Goal: Task Accomplishment & Management: Use online tool/utility

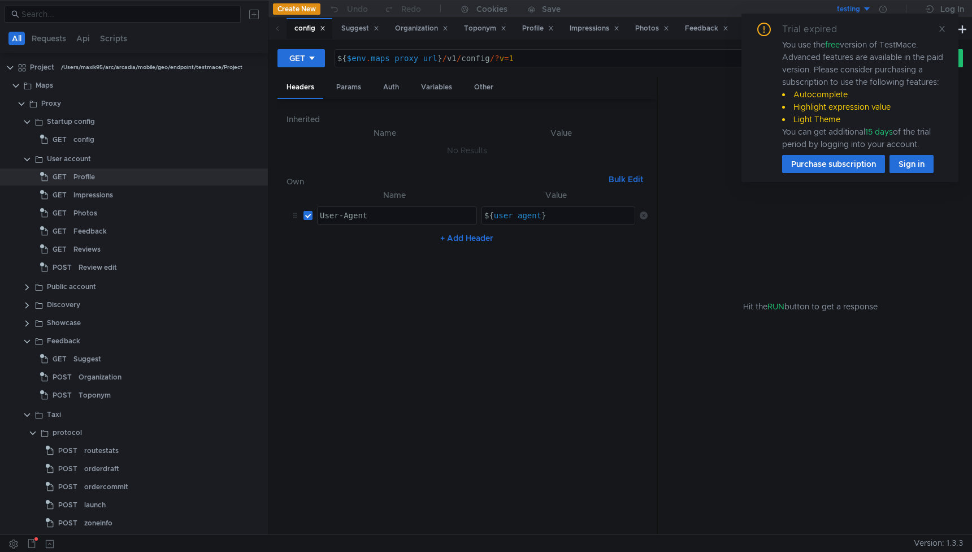
click at [857, 8] on div "testing" at bounding box center [848, 9] width 23 height 11
click at [557, 374] on div at bounding box center [486, 276] width 972 height 552
click at [943, 27] on icon at bounding box center [943, 29] width 8 height 8
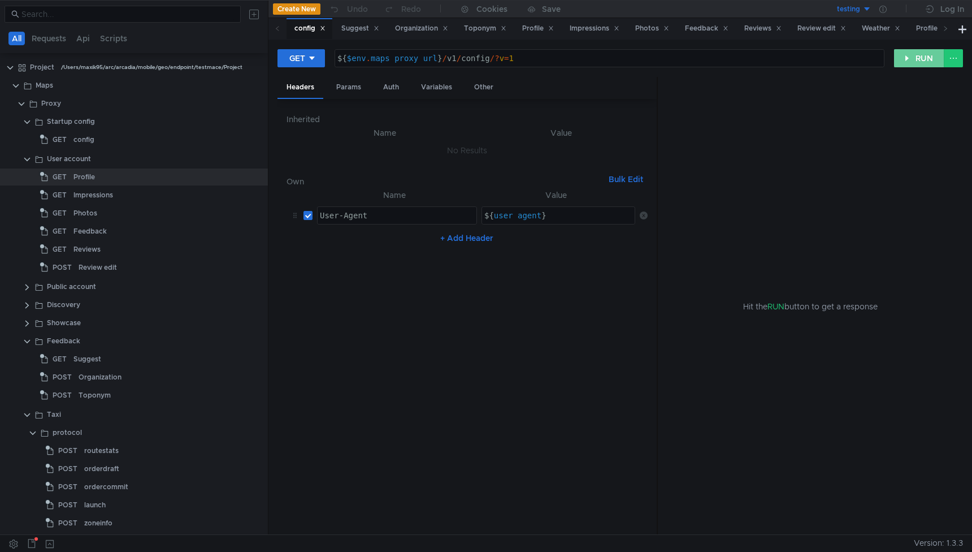
click at [914, 54] on button "RUN" at bounding box center [919, 58] width 50 height 18
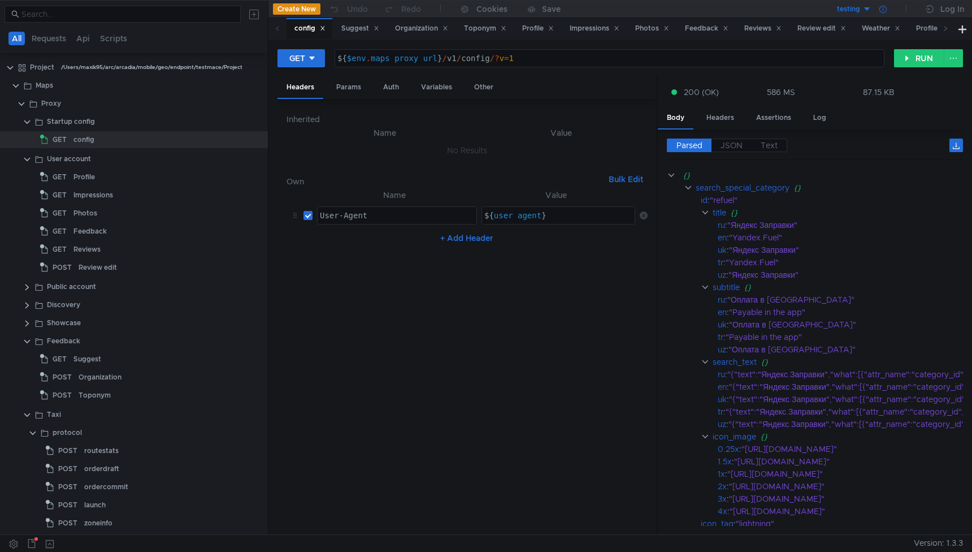
click at [884, 10] on icon at bounding box center [883, 9] width 7 height 7
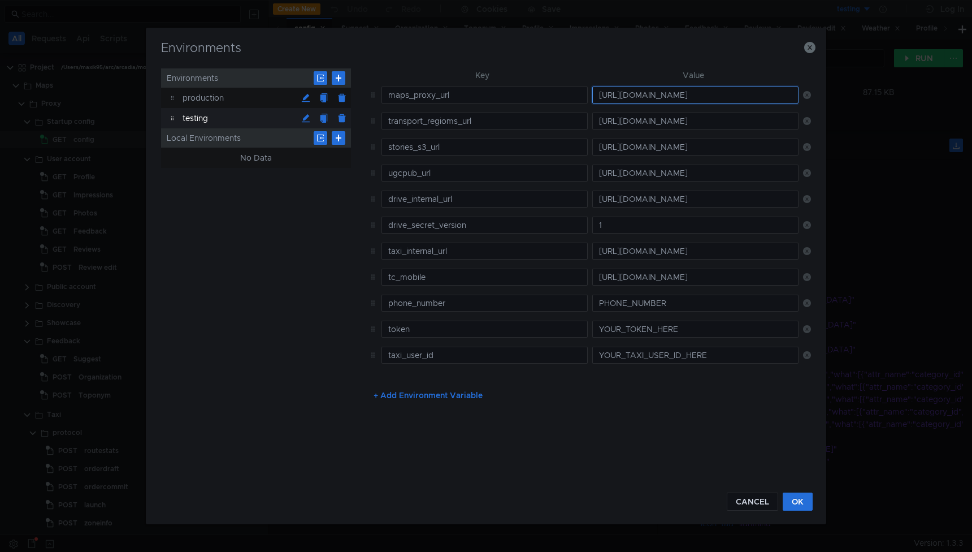
click at [675, 96] on input "https://mobmaps-proxy-api-ext.c.maps.yandex.net" at bounding box center [696, 95] width 206 height 17
paste input "://localhost:8080"
type input "http://localhost:8080"
click at [791, 500] on button "OK" at bounding box center [798, 501] width 30 height 18
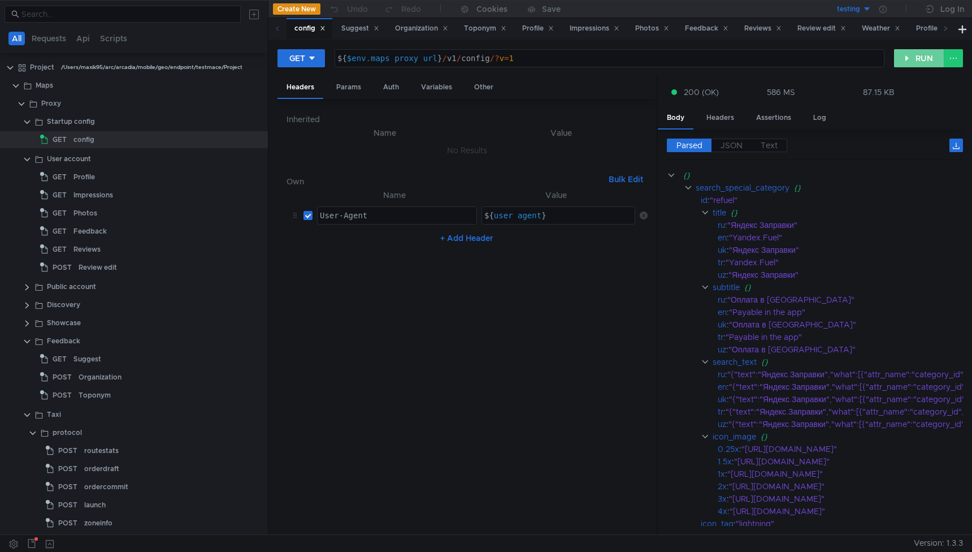
click at [924, 64] on button "RUN" at bounding box center [919, 58] width 50 height 18
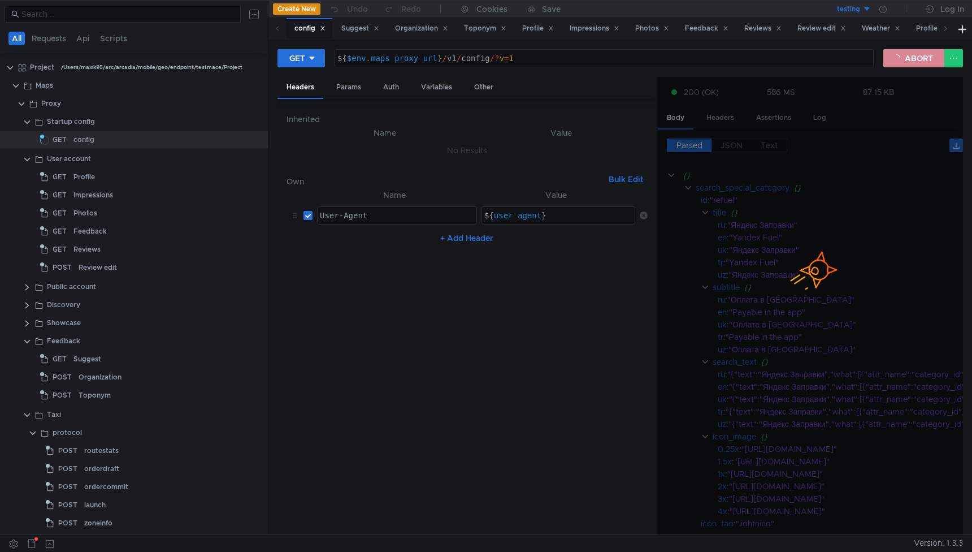
click at [901, 57] on button "ABORT" at bounding box center [914, 58] width 61 height 18
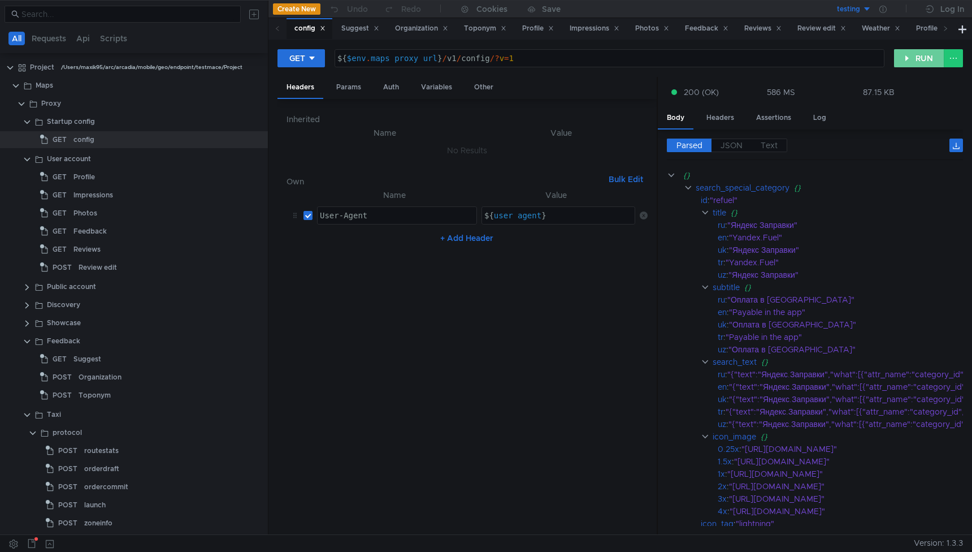
click at [906, 58] on button "RUN" at bounding box center [919, 58] width 50 height 18
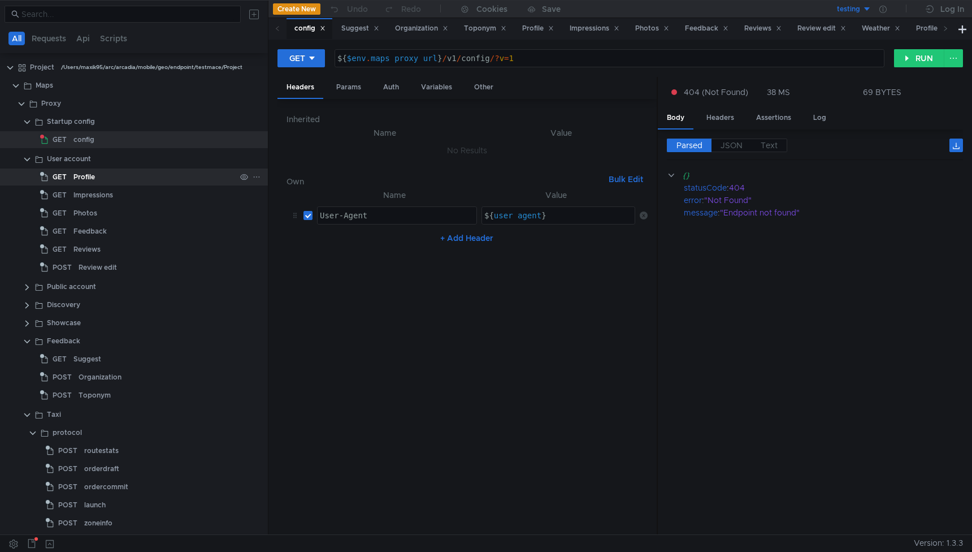
click at [80, 178] on div "Profile" at bounding box center [84, 176] width 21 height 17
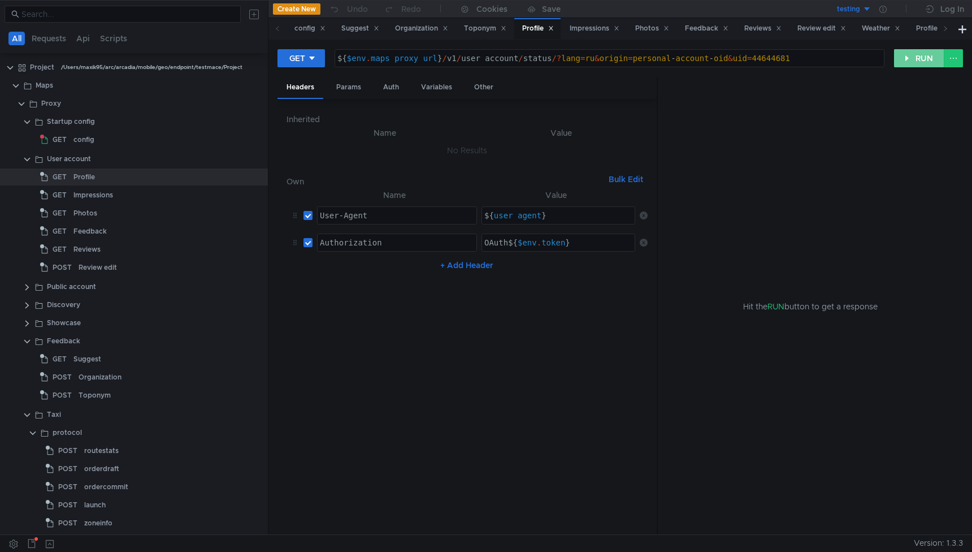
click at [913, 51] on button "RUN" at bounding box center [919, 58] width 50 height 18
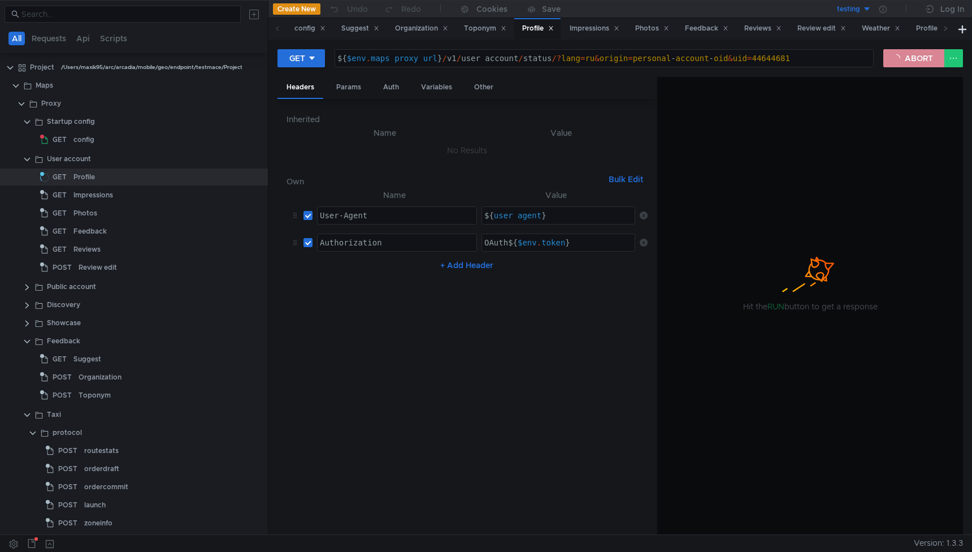
click at [906, 55] on button "ABORT" at bounding box center [914, 58] width 61 height 18
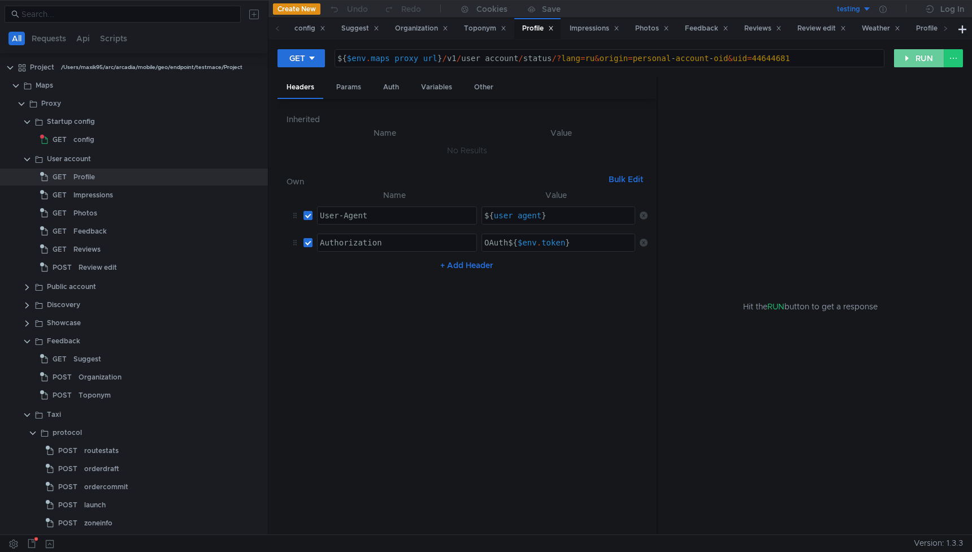
click at [910, 56] on button "RUN" at bounding box center [919, 58] width 50 height 18
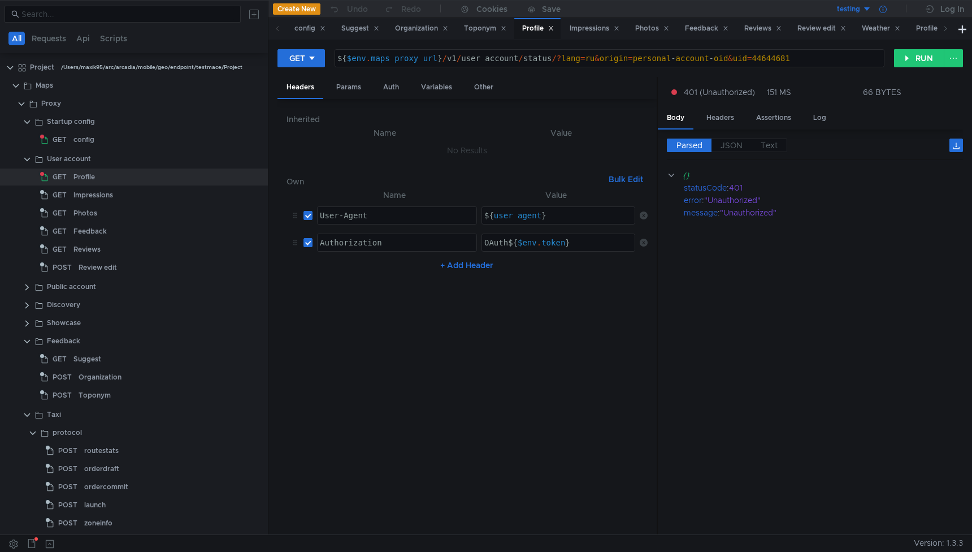
click at [881, 10] on icon at bounding box center [883, 9] width 7 height 7
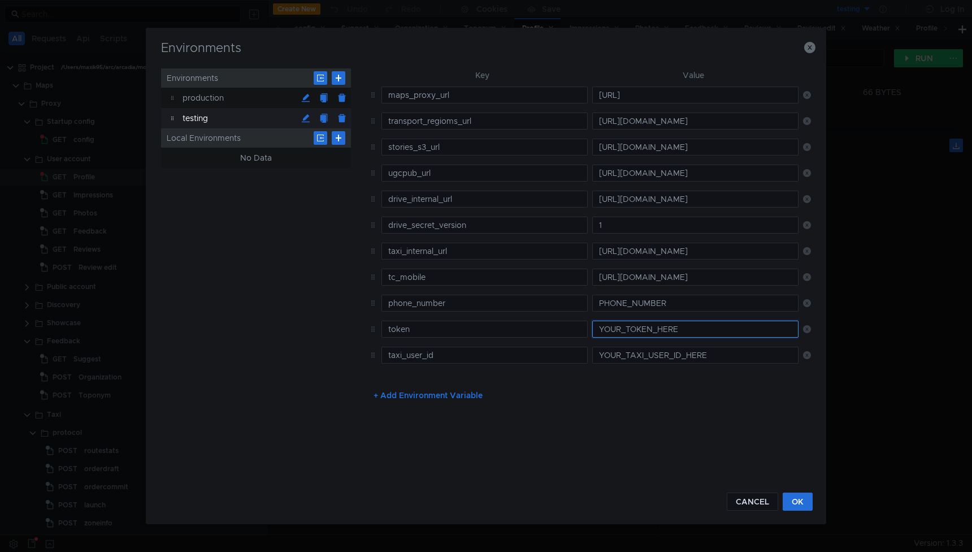
click at [619, 330] on input "YOUR_TOKEN_HERE" at bounding box center [696, 329] width 206 height 17
paste input "y0__xCMxL8YGNjyCSCnw7nTEuFoeStE5-wwJqBQwe7D_apanb3Q"
type input "y0__xCMxL8YGNjyCSCnw7nTEuFoeStE5-wwJqBQwe7D_apanb3Q"
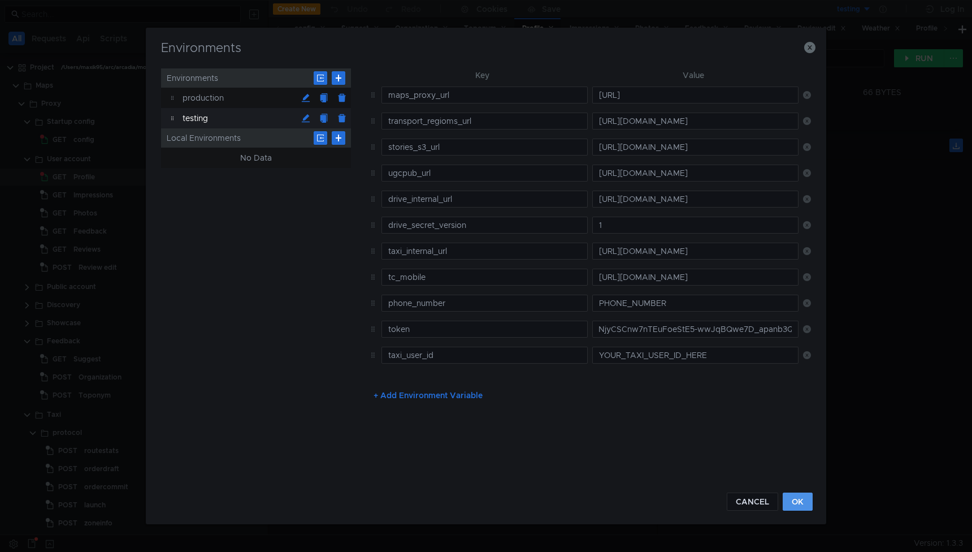
click at [796, 505] on button "OK" at bounding box center [798, 501] width 30 height 18
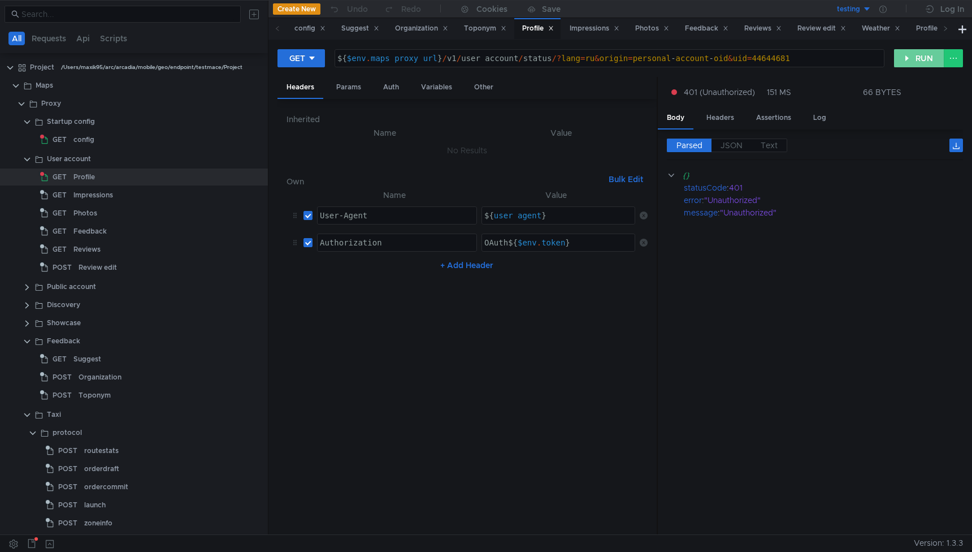
click at [924, 57] on button "RUN" at bounding box center [919, 58] width 50 height 18
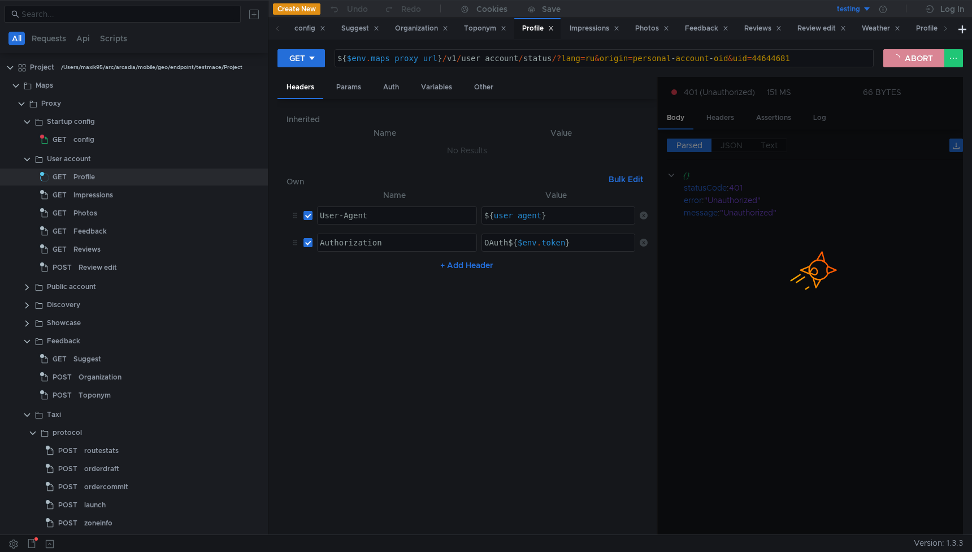
click at [915, 58] on button "ABORT" at bounding box center [914, 58] width 61 height 18
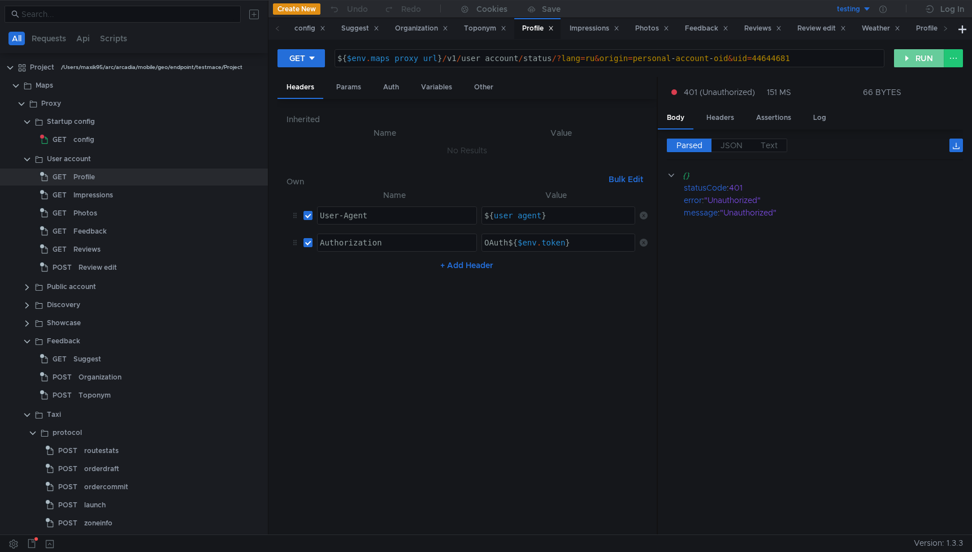
click at [911, 60] on button "RUN" at bounding box center [919, 58] width 50 height 18
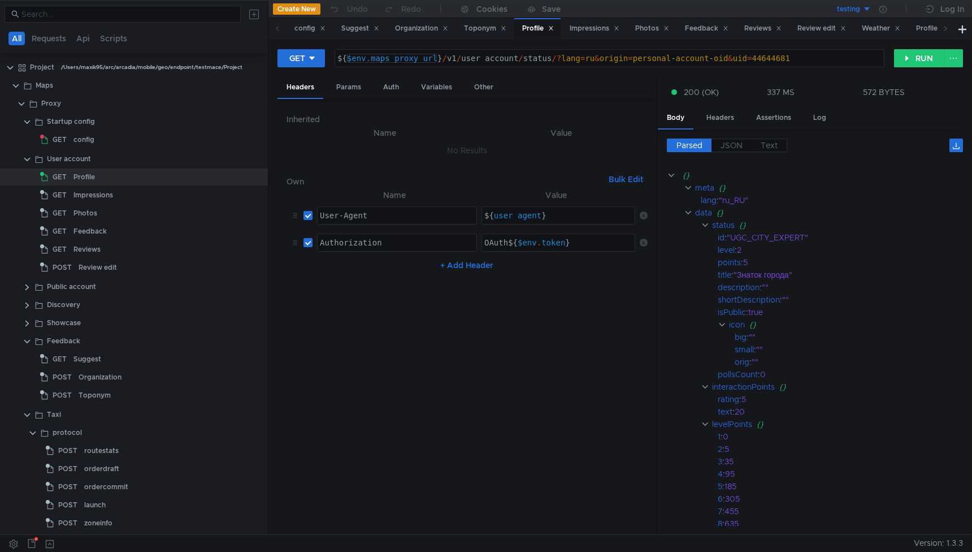
type textarea "${$env.maps_proxy_url}/v1/user_account/status/?lang=ru&origin=personal-account-…"
click at [395, 62] on div "${ $env . maps_proxy_url } / v1 / user_account / status /? lang = ru & origin =…" at bounding box center [609, 67] width 549 height 27
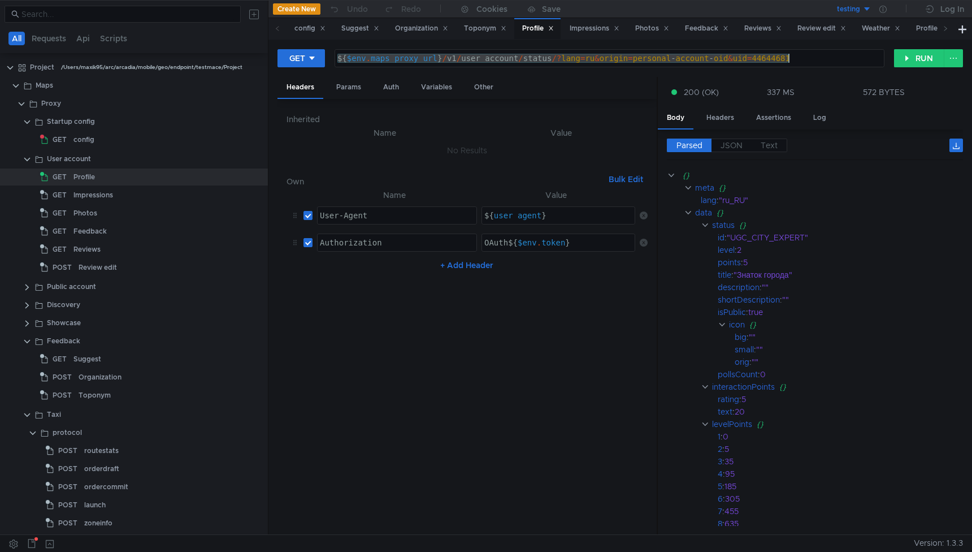
click at [479, 57] on div "${ $env . maps_proxy_url } / v1 / user_account / status /? lang = ru & origin =…" at bounding box center [609, 67] width 549 height 27
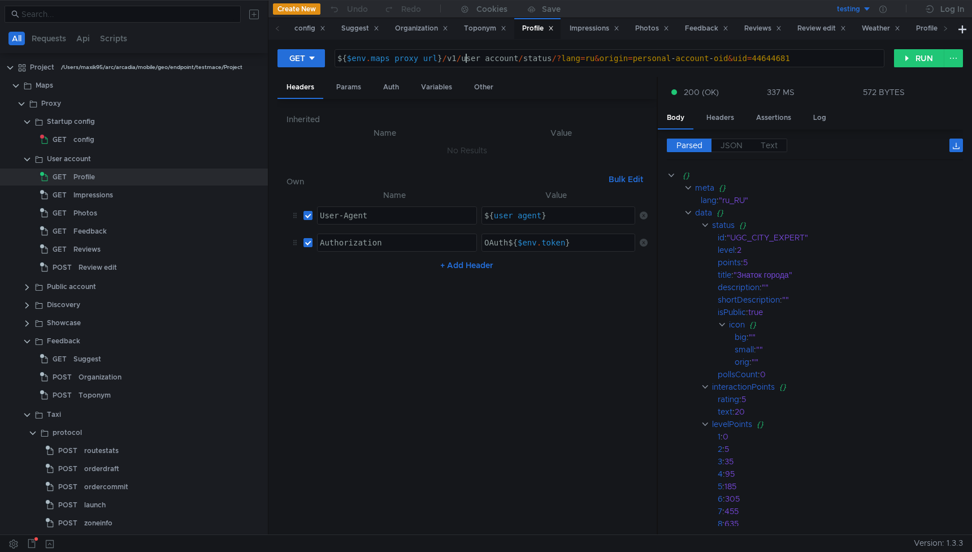
click at [468, 57] on div "${ $env . maps_proxy_url } / v1 / user_account / status /? lang = ru & origin =…" at bounding box center [609, 67] width 549 height 27
paste textarea "sprav/companies/1123314689/todos"
click at [918, 59] on button "RUN" at bounding box center [919, 58] width 50 height 18
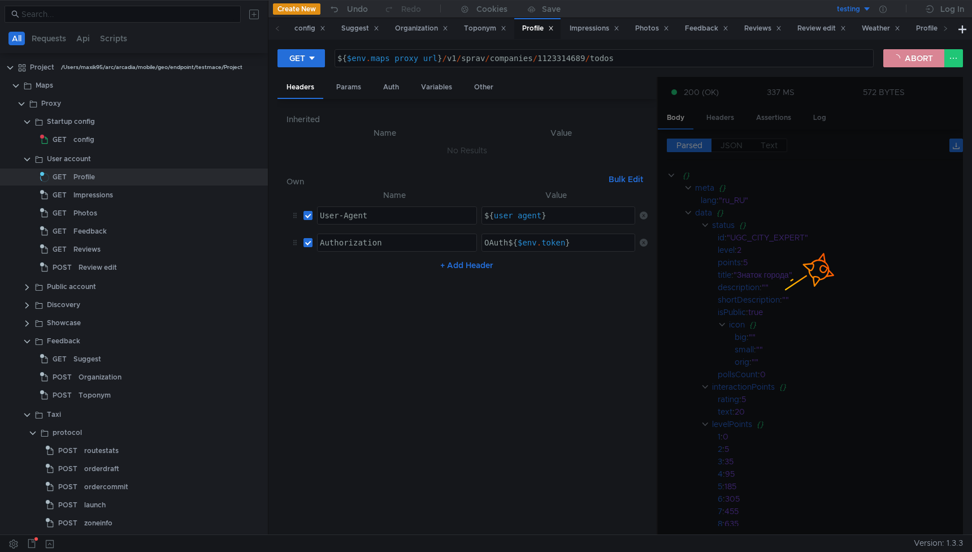
click at [910, 55] on button "ABORT" at bounding box center [914, 58] width 61 height 18
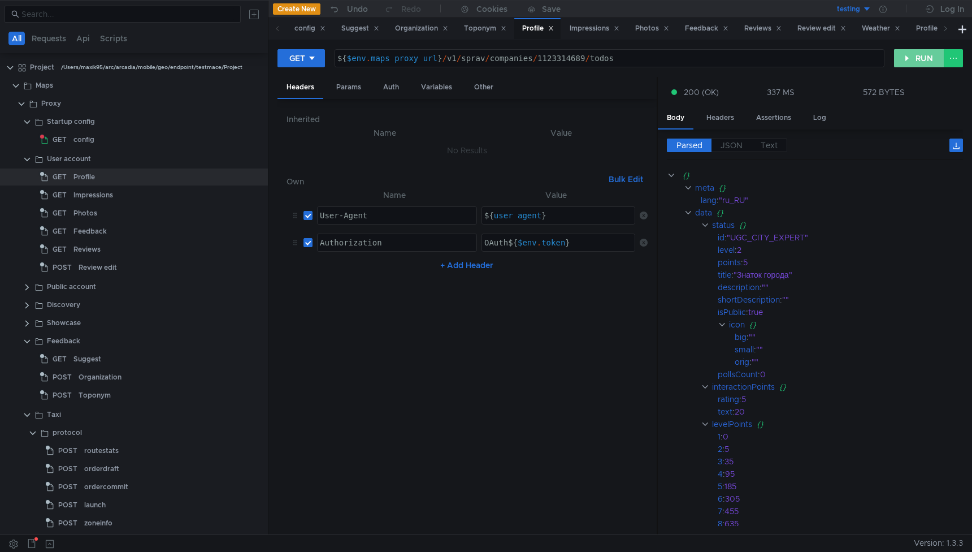
click at [910, 55] on button "RUN" at bounding box center [919, 58] width 50 height 18
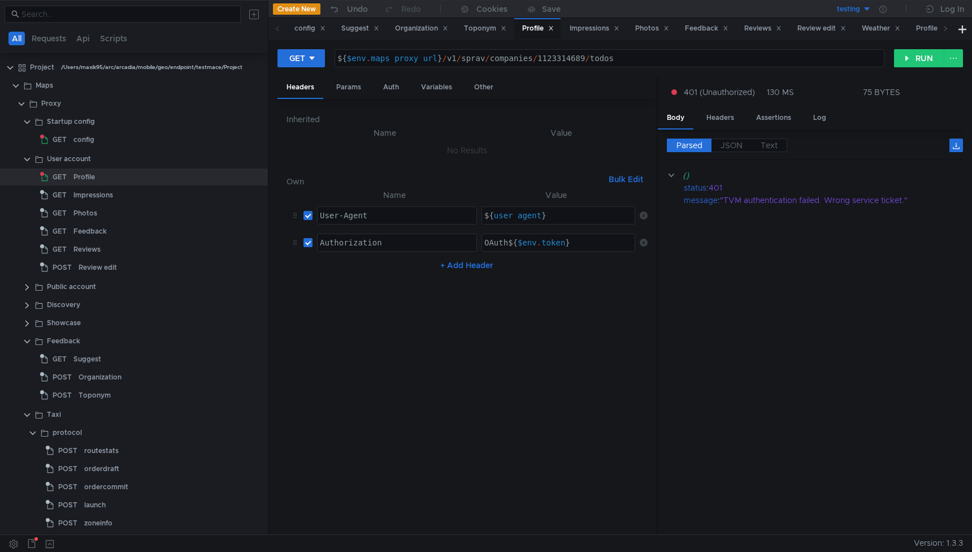
click at [544, 62] on div "${ $env . maps_proxy_url } / v1 / sprav / companies / 1123314689 / todos" at bounding box center [609, 67] width 549 height 27
paste textarea "post"
type textarea "${$env.maps_proxy_url}/v1/sprav/companies/posts"
drag, startPoint x: 915, startPoint y: 53, endPoint x: 930, endPoint y: 131, distance: 78.8
click at [915, 53] on button "RUN" at bounding box center [919, 58] width 50 height 18
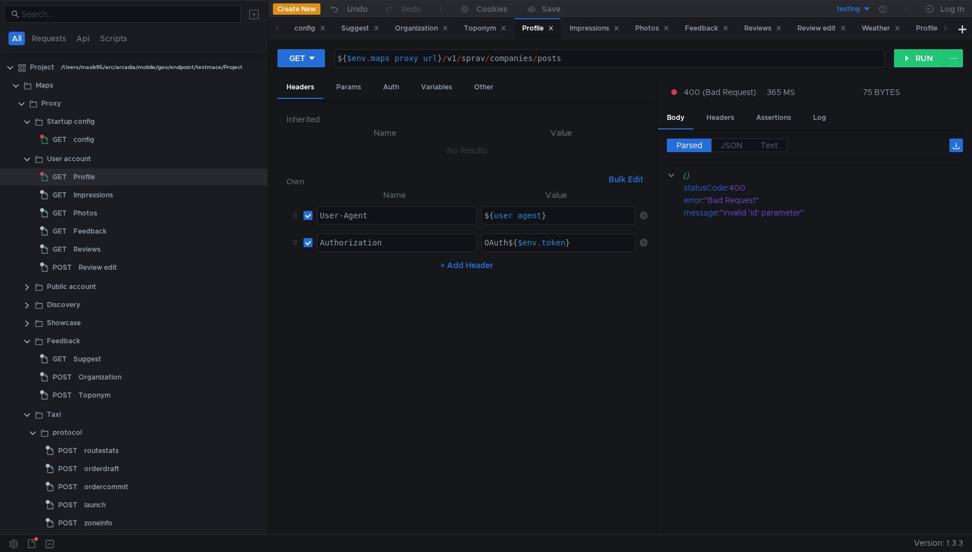
click at [549, 59] on div "${ $env . maps_proxy_url } / v1 / sprav / companies / posts" at bounding box center [609, 67] width 549 height 27
paste textarea "${$env.maps_proxy_url}/v1/sprav/companies/posts?id=1123314689"
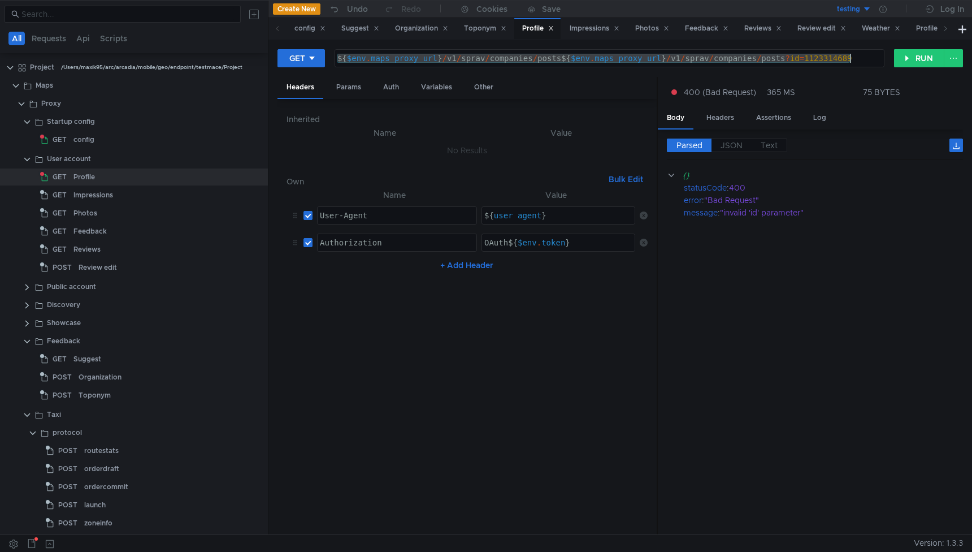
paste textarea
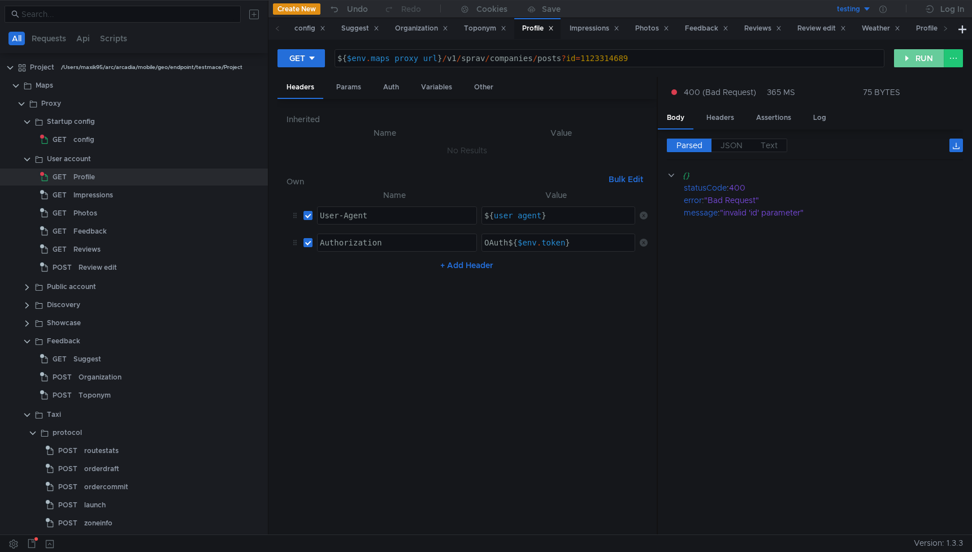
click at [915, 58] on button "RUN" at bounding box center [919, 58] width 50 height 18
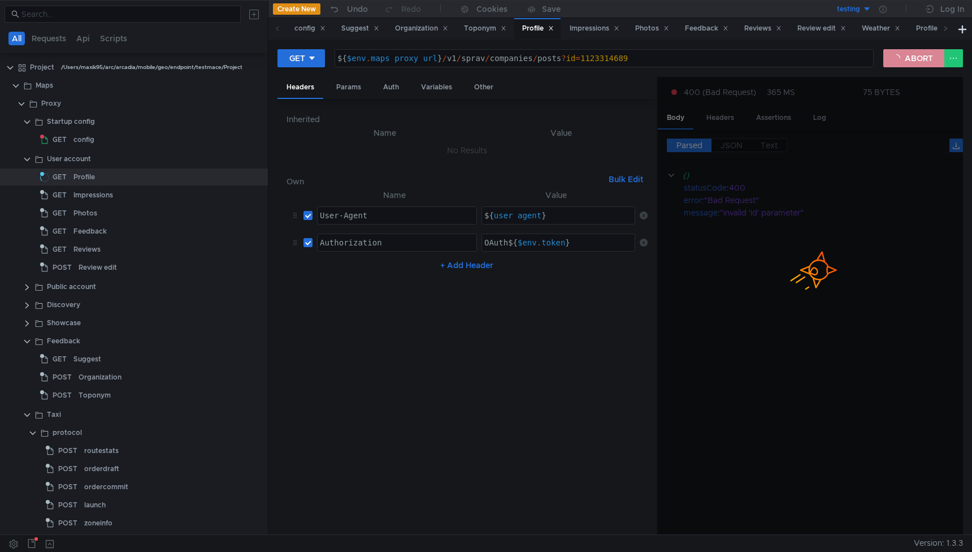
click at [908, 64] on button "ABORT" at bounding box center [914, 58] width 61 height 18
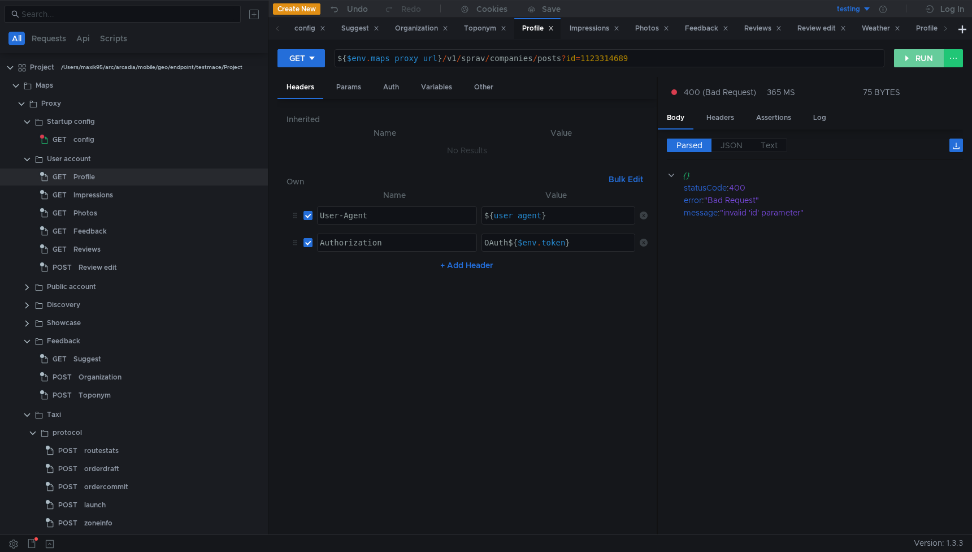
click at [908, 63] on button "RUN" at bounding box center [919, 58] width 50 height 18
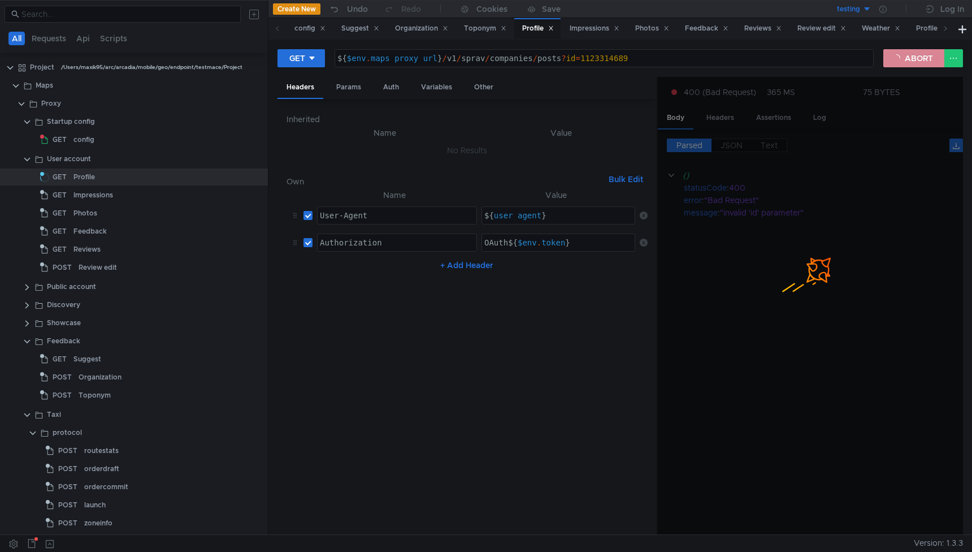
click at [904, 60] on button "ABORT" at bounding box center [914, 58] width 61 height 18
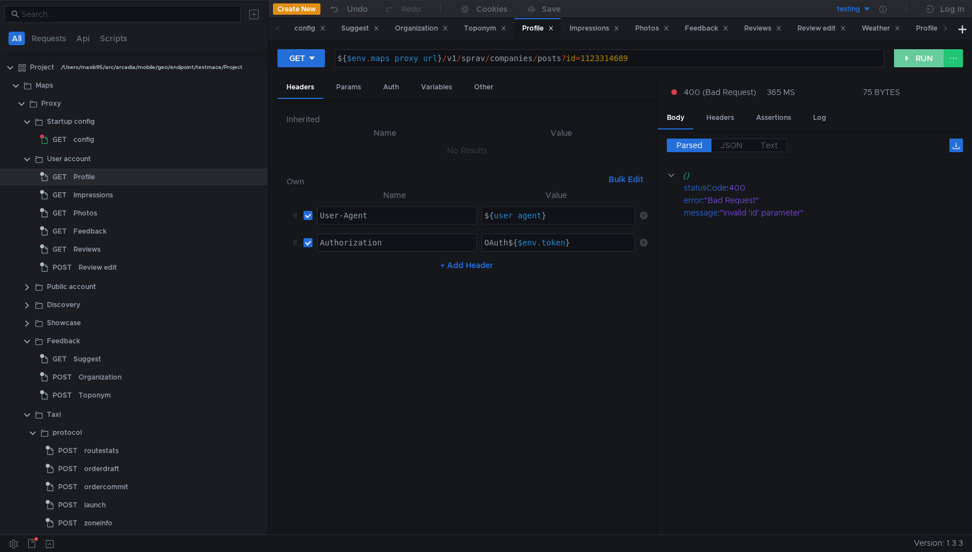
click at [908, 54] on button "RUN" at bounding box center [919, 58] width 50 height 18
drag, startPoint x: 472, startPoint y: 56, endPoint x: 485, endPoint y: 72, distance: 20.9
click at [472, 56] on div "${ $env . maps_proxy_url } / v1 / sprav / companies / posts ? id = 1123314689" at bounding box center [609, 67] width 549 height 27
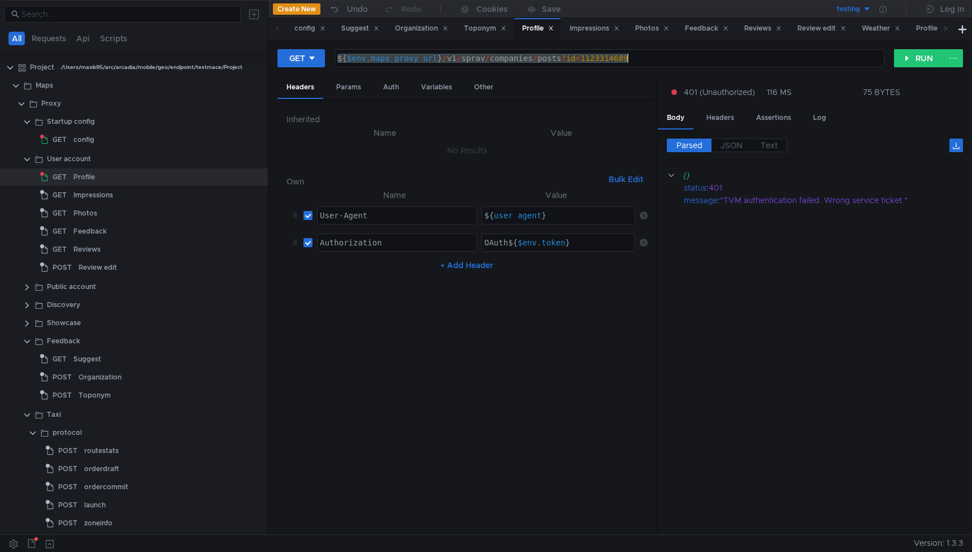
paste textarea "1123314689/todos"
type textarea "${$env.maps_proxy_url}/v1/sprav/companies/1123314689/todos"
click at [915, 58] on button "RUN" at bounding box center [919, 58] width 50 height 18
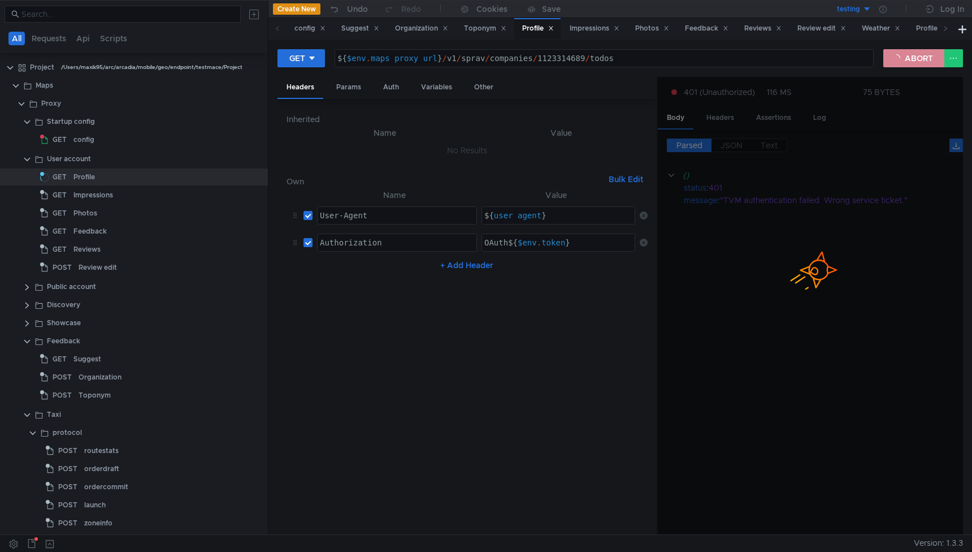
click at [912, 62] on button "ABORT" at bounding box center [914, 58] width 61 height 18
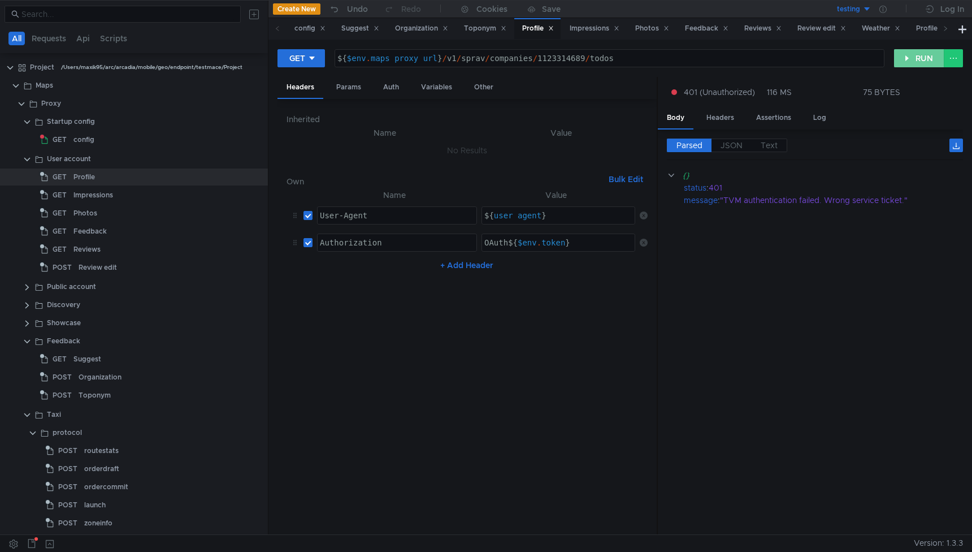
click at [916, 56] on button "RUN" at bounding box center [919, 58] width 50 height 18
click at [918, 57] on button "RUN" at bounding box center [919, 58] width 50 height 18
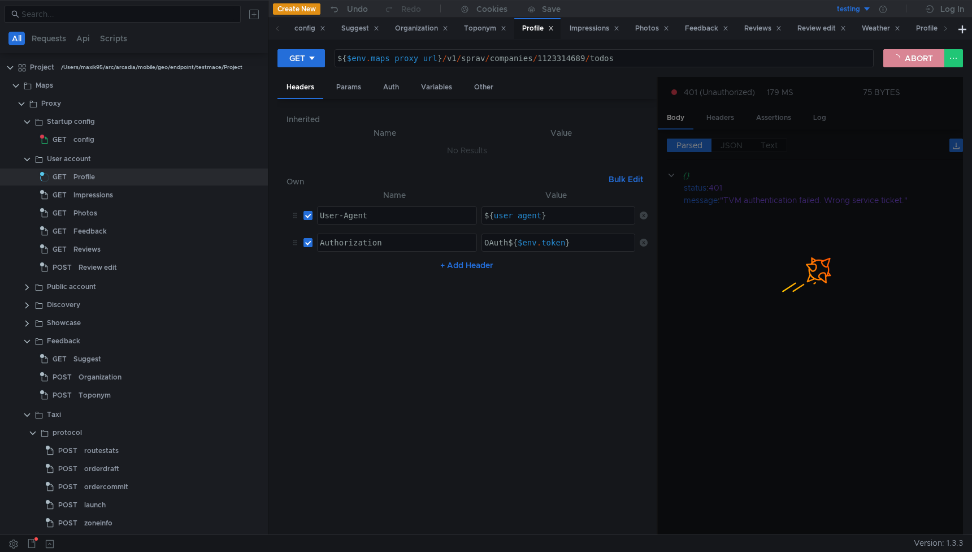
click at [907, 53] on button "ABORT" at bounding box center [914, 58] width 61 height 18
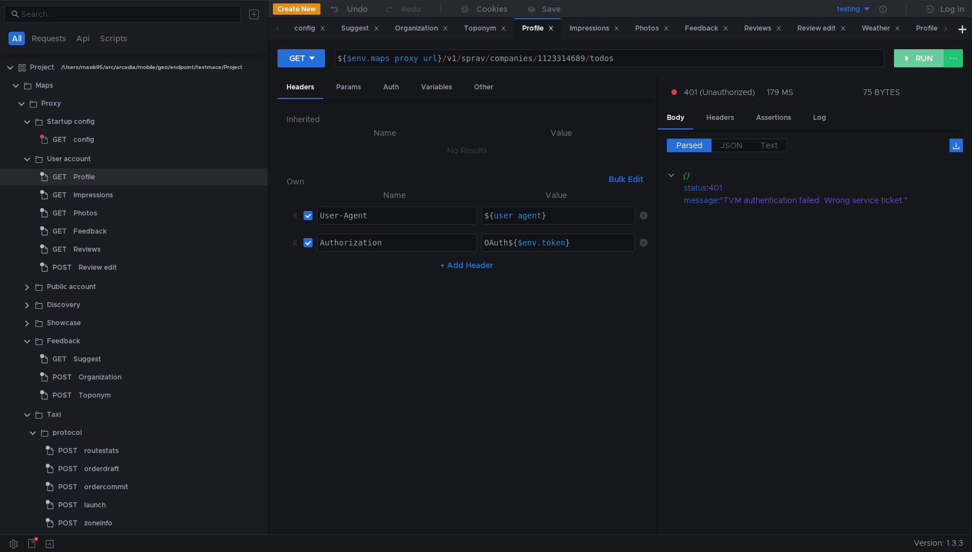
click at [915, 58] on button "RUN" at bounding box center [919, 58] width 50 height 18
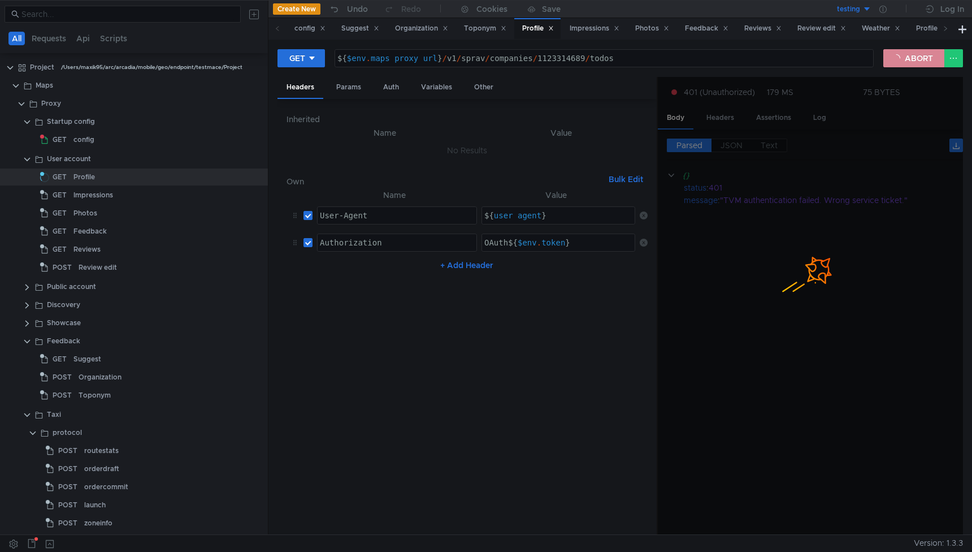
click at [891, 51] on button "ABORT" at bounding box center [914, 58] width 61 height 18
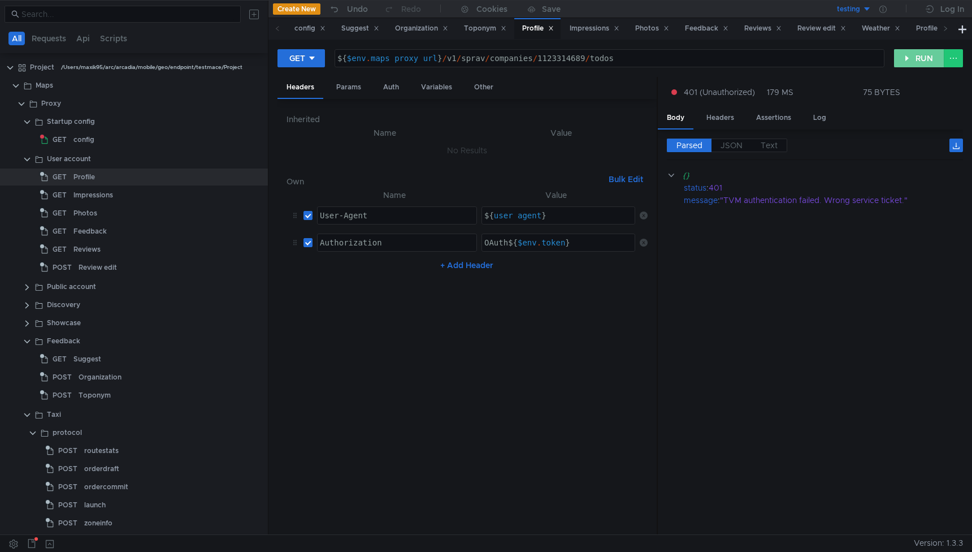
click at [901, 58] on button "RUN" at bounding box center [919, 58] width 50 height 18
click at [908, 56] on button "RUN" at bounding box center [919, 58] width 50 height 18
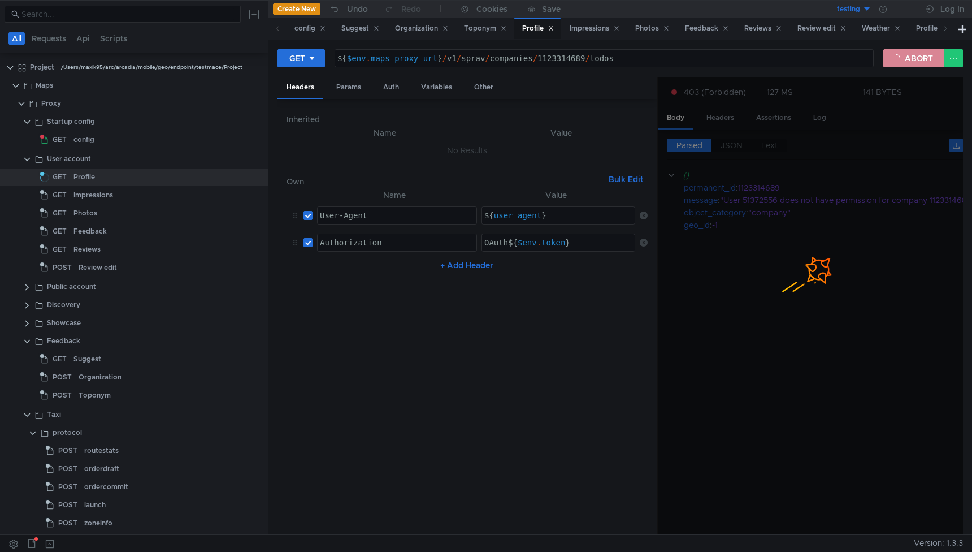
click at [917, 60] on button "ABORT" at bounding box center [914, 58] width 61 height 18
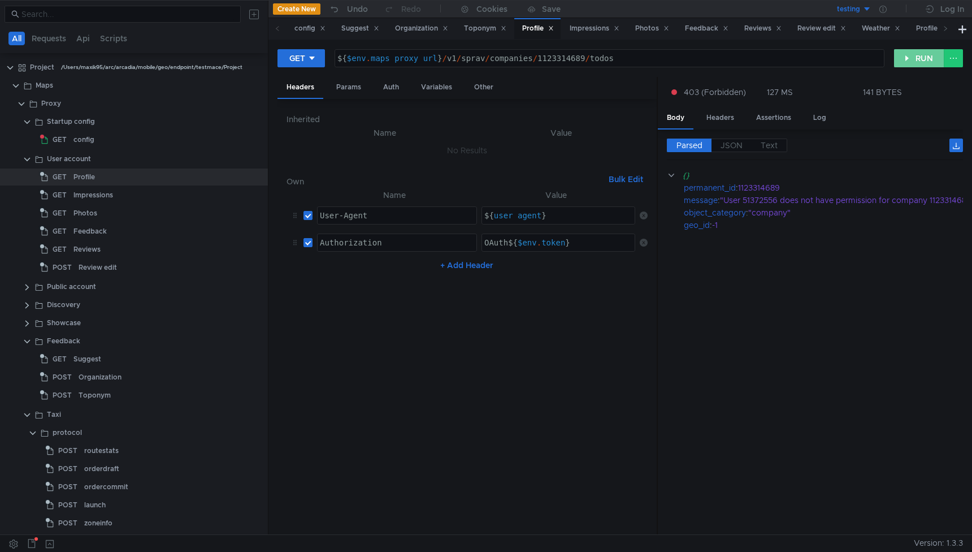
click at [917, 60] on button "RUN" at bounding box center [919, 58] width 50 height 18
click at [772, 202] on div ""User 51372556 does not have permission for company 1123314689"" at bounding box center [849, 200] width 258 height 12
click at [784, 202] on div ""User 51372556 does not have permission for company 1123314689"" at bounding box center [849, 200] width 258 height 12
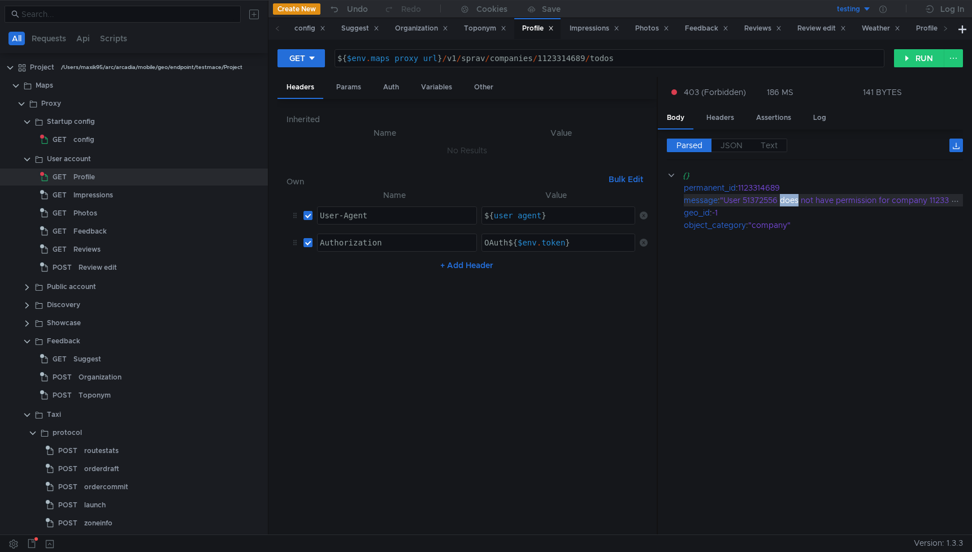
click at [773, 202] on div ""User 51372556 does not have permission for company 1123314689"" at bounding box center [849, 200] width 258 height 12
click at [771, 297] on cdk-virtual-scroll-viewport "{} permanent_id : 1123314689 message : "User 51372556 does not have permission …" at bounding box center [815, 347] width 296 height 357
click at [920, 62] on button "RUN" at bounding box center [919, 58] width 50 height 18
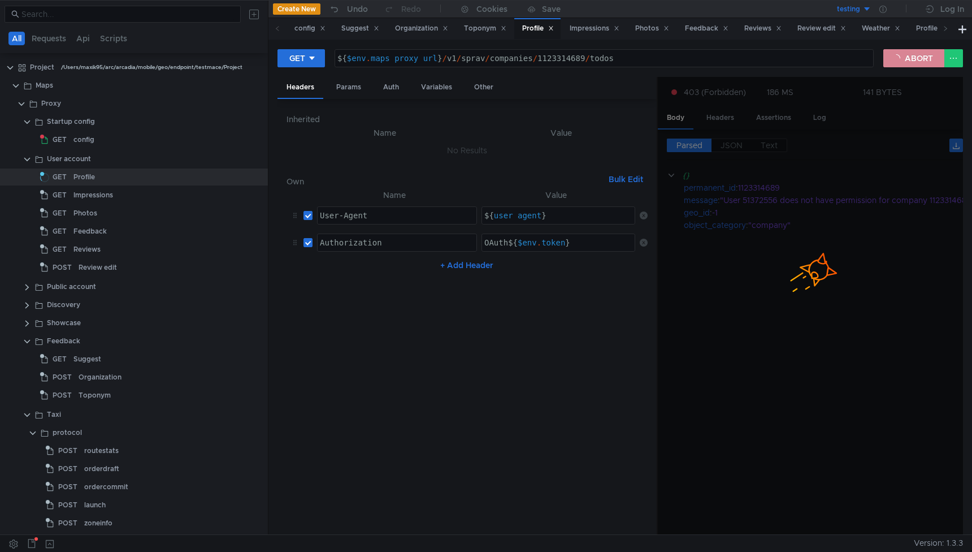
click at [905, 63] on button "ABORT" at bounding box center [914, 58] width 61 height 18
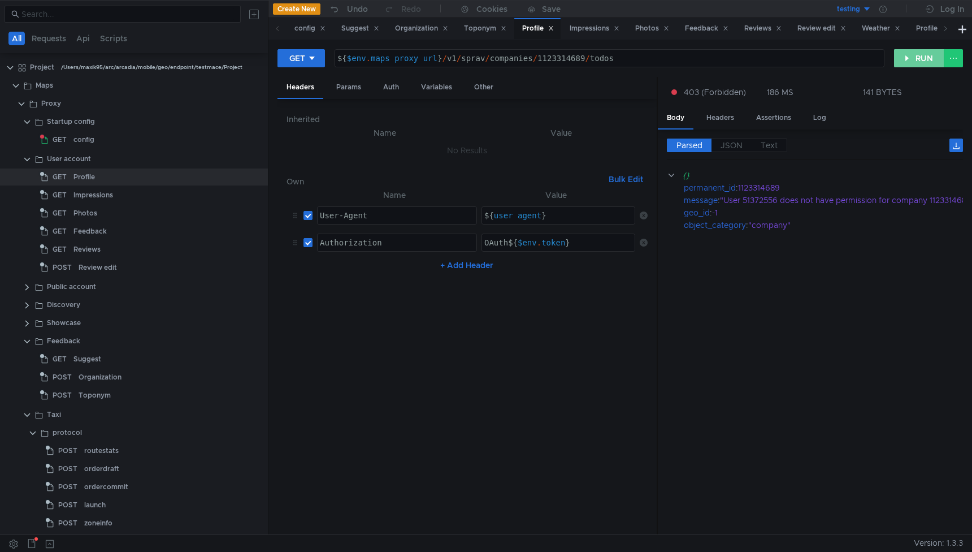
click at [909, 62] on button "RUN" at bounding box center [919, 58] width 50 height 18
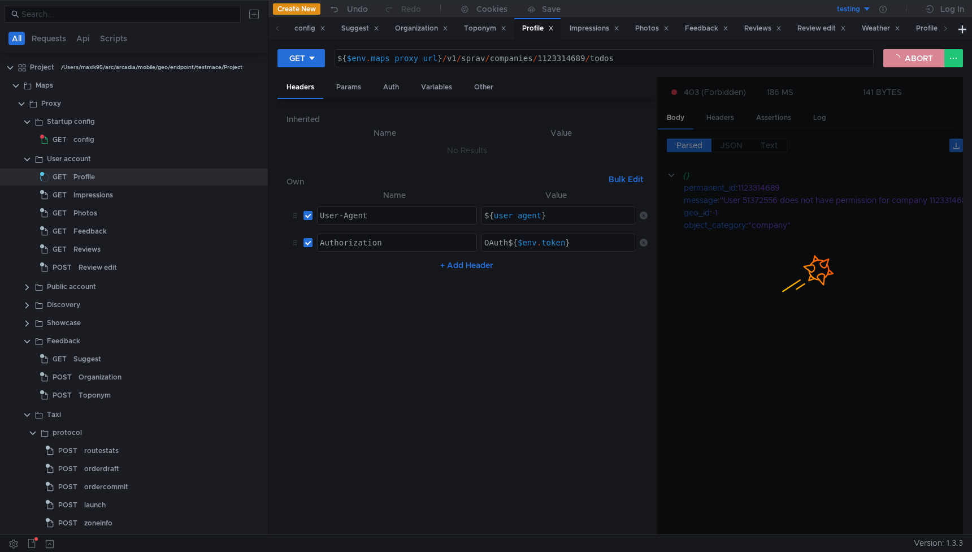
click at [900, 60] on button "ABORT" at bounding box center [914, 58] width 61 height 18
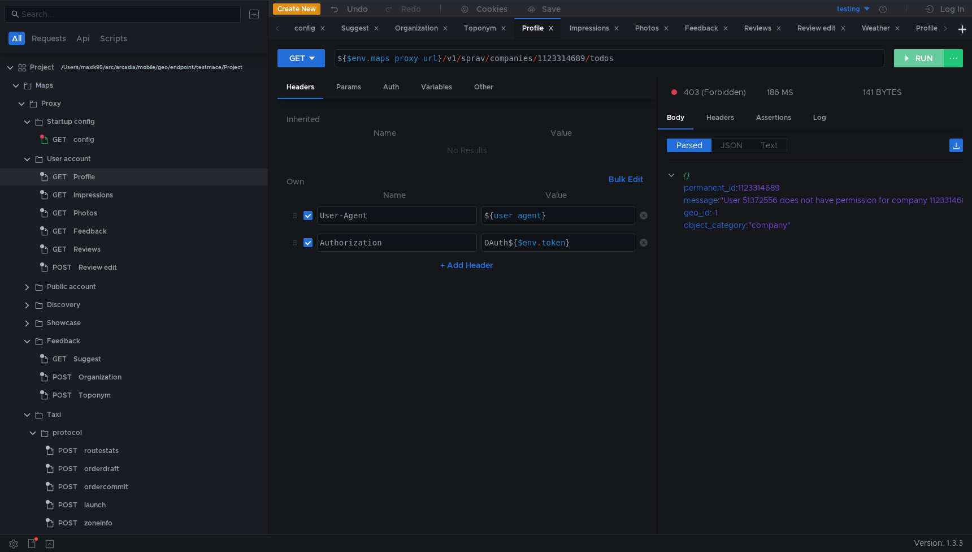
click at [909, 58] on button "RUN" at bounding box center [919, 58] width 50 height 18
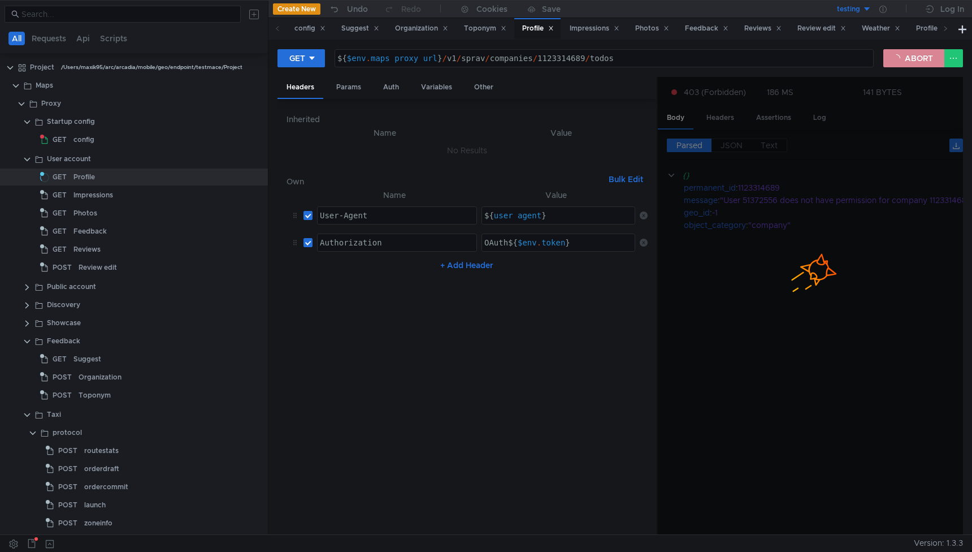
click at [901, 53] on button "ABORT" at bounding box center [914, 58] width 61 height 18
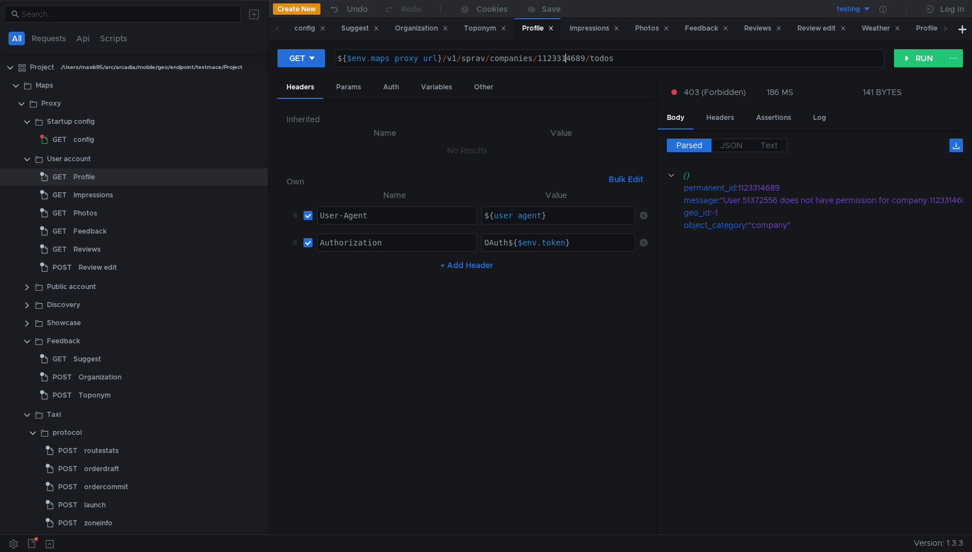
click at [567, 59] on div "${ $env . maps_proxy_url } / v1 / sprav / companies / 1123314689 / todos" at bounding box center [609, 67] width 549 height 27
paste textarea "23574459835"
type textarea "${$env.maps_proxy_url}/v1/sprav/companies/23574459835/todos"
click at [914, 61] on button "RUN" at bounding box center [919, 58] width 50 height 18
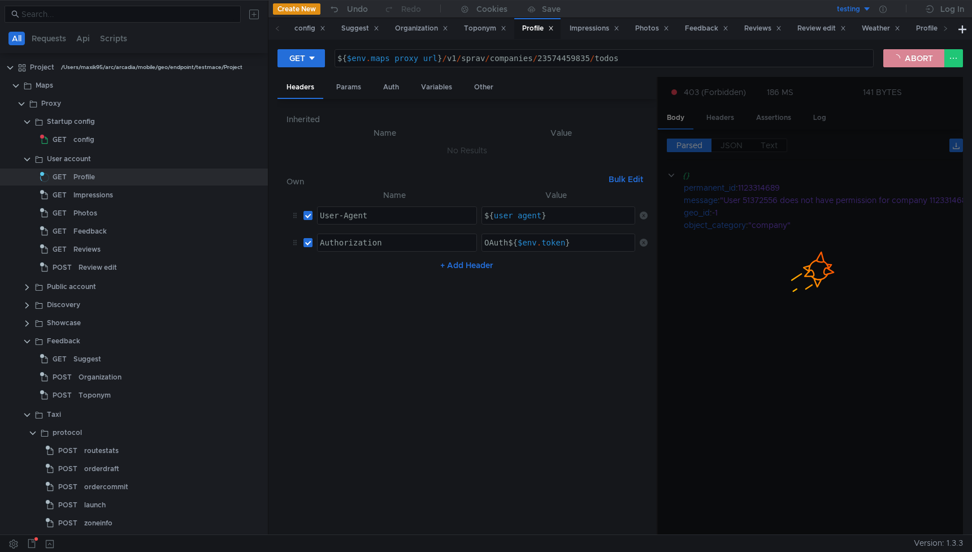
click at [907, 57] on button "ABORT" at bounding box center [914, 58] width 61 height 18
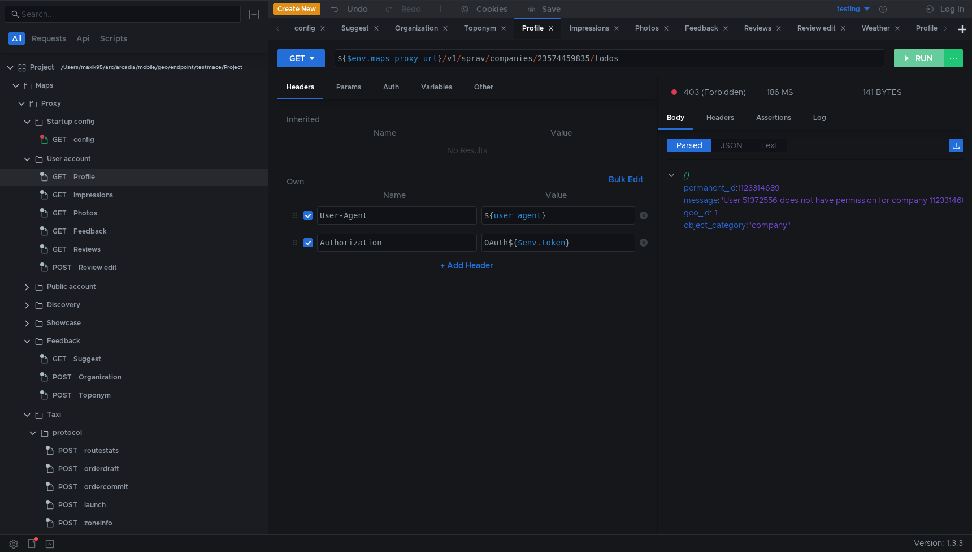
click at [913, 57] on button "RUN" at bounding box center [919, 58] width 50 height 18
click at [879, 198] on div ""User 51372556 does not have permission for company 23574459835"" at bounding box center [853, 200] width 267 height 12
click at [918, 56] on button "RUN" at bounding box center [919, 58] width 50 height 18
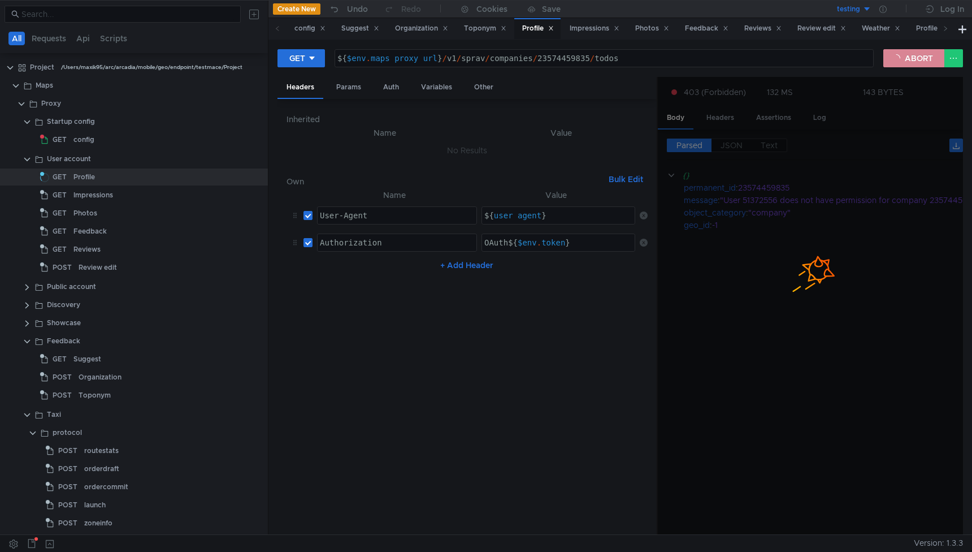
click at [913, 56] on button "ABORT" at bounding box center [914, 58] width 61 height 18
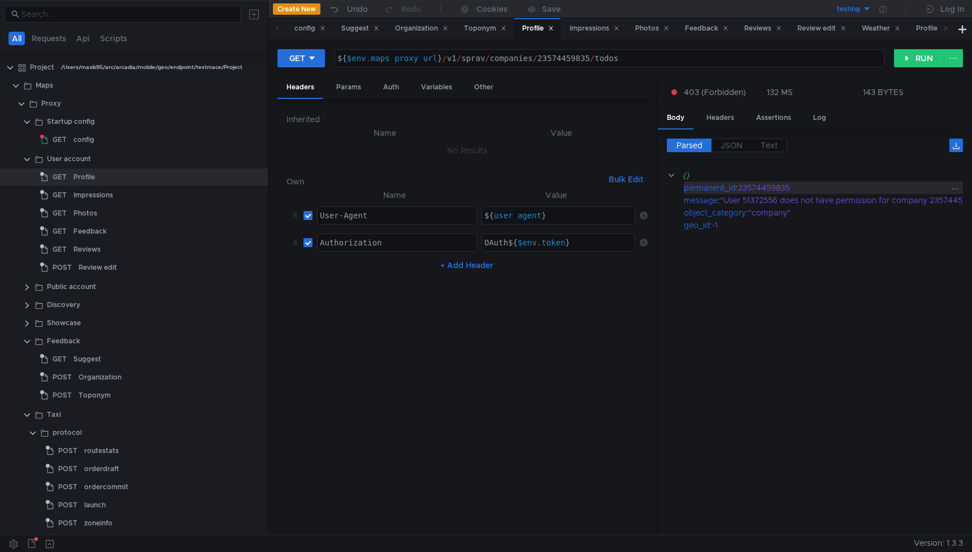
click at [776, 189] on div "23574459835" at bounding box center [863, 187] width 250 height 12
copy div "23574459835"
click at [574, 60] on div "${ $env . maps_proxy_url } / v1 / sprav / companies / 23574459835 / todos" at bounding box center [609, 67] width 549 height 27
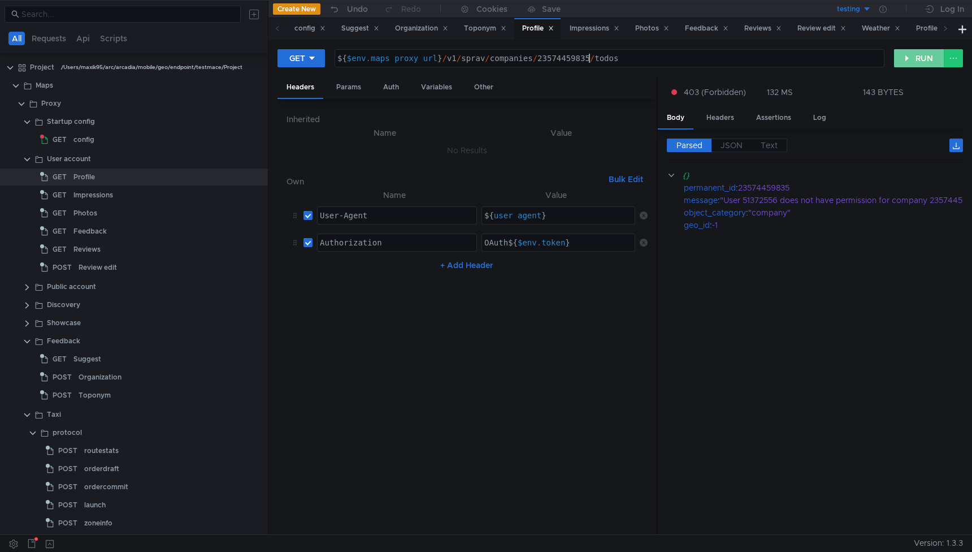
click at [913, 57] on button "RUN" at bounding box center [919, 58] width 50 height 18
click at [884, 8] on icon at bounding box center [883, 9] width 7 height 7
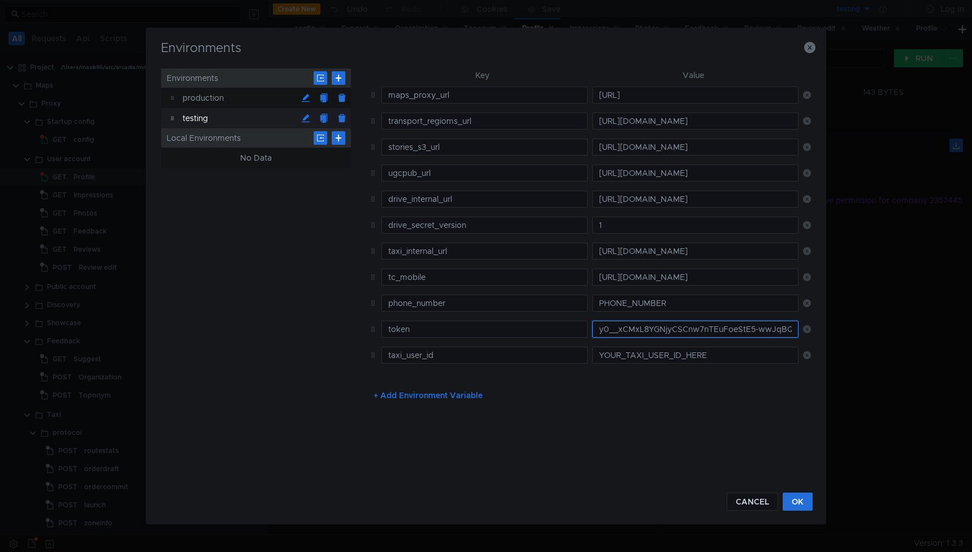
click at [700, 334] on input "y0__xCMxL8YGNjyCSCnw7nTEuFoeStE5-wwJqBQwe7D_apanb3Q" at bounding box center [696, 329] width 206 height 17
click at [660, 328] on input "y0__xCMxL8YGNjyCSCnw7nTEuFoeStE5-wwJqBQwe7D_apanb3Q" at bounding box center [696, 329] width 206 height 17
paste input "y0__xCMxL8YGNjyCSCarJe4FDCJtO78B2F2VjmOXxjBBGMEBICY_PbfpnuU"
type input "y0__xCMxL8YGNjyCSCarJe4FDCJtO78B2F2VjmOXxjBBGMEBICY_PbfpnuU"
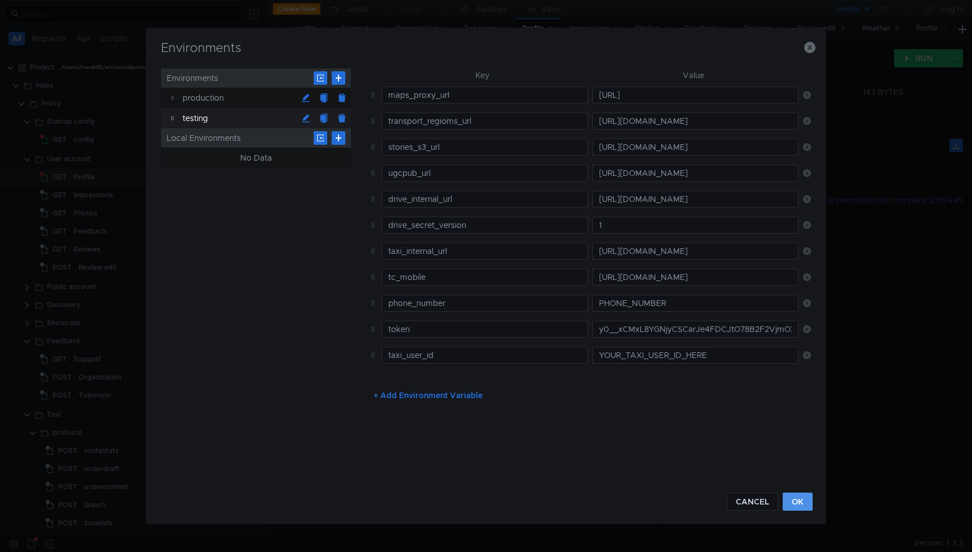
scroll to position [0, 93]
type input "y0__xCMxL8YGNjyCSCarJe4FDCJtO78B2F2VjmOXxjBBGMEBICY_PbfpnuU"
click at [793, 498] on button "OK" at bounding box center [798, 501] width 30 height 18
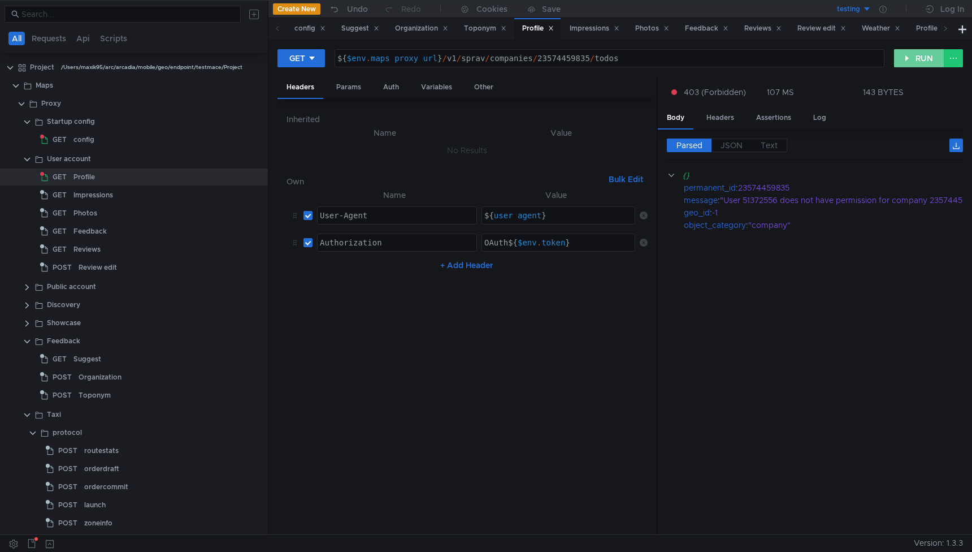
click at [919, 64] on button "RUN" at bounding box center [919, 58] width 50 height 18
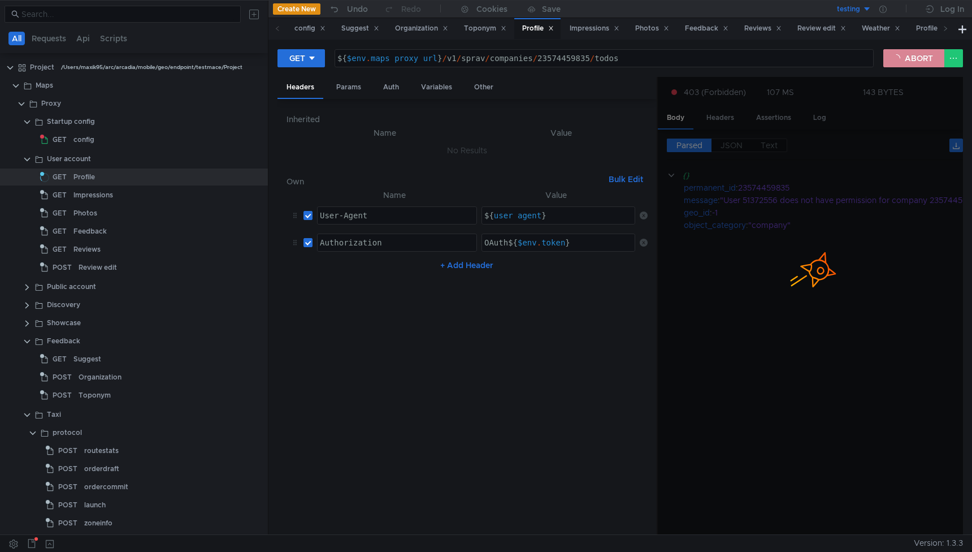
click at [900, 58] on button "ABORT" at bounding box center [914, 58] width 61 height 18
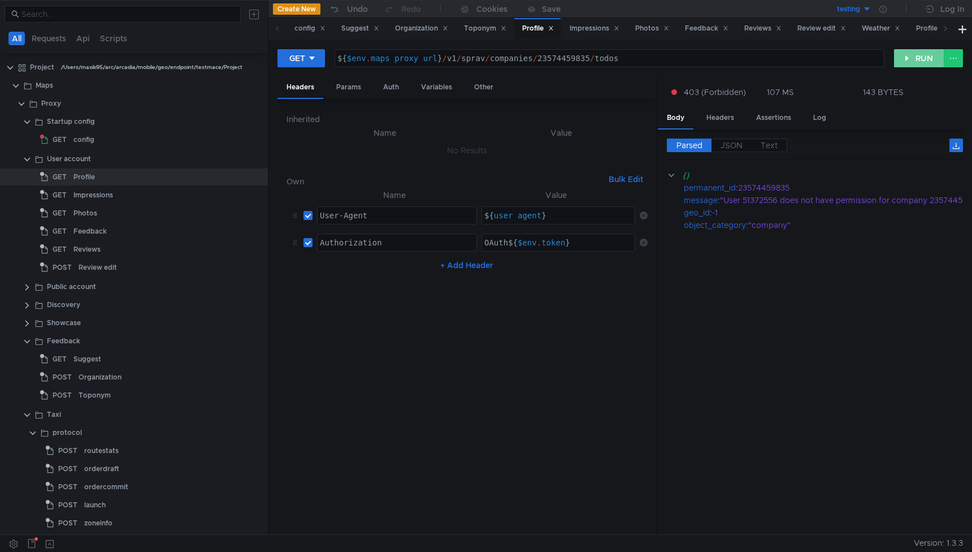
click at [915, 59] on button "RUN" at bounding box center [919, 58] width 50 height 18
click at [756, 203] on div ""User 51372556 does not have permission for company 23574459835"" at bounding box center [853, 200] width 267 height 12
copy div "51372556"
click at [438, 60] on div "${ $env . maps_proxy_url } / v1 / sprav / companies / 23574459835 / todos" at bounding box center [609, 67] width 549 height 27
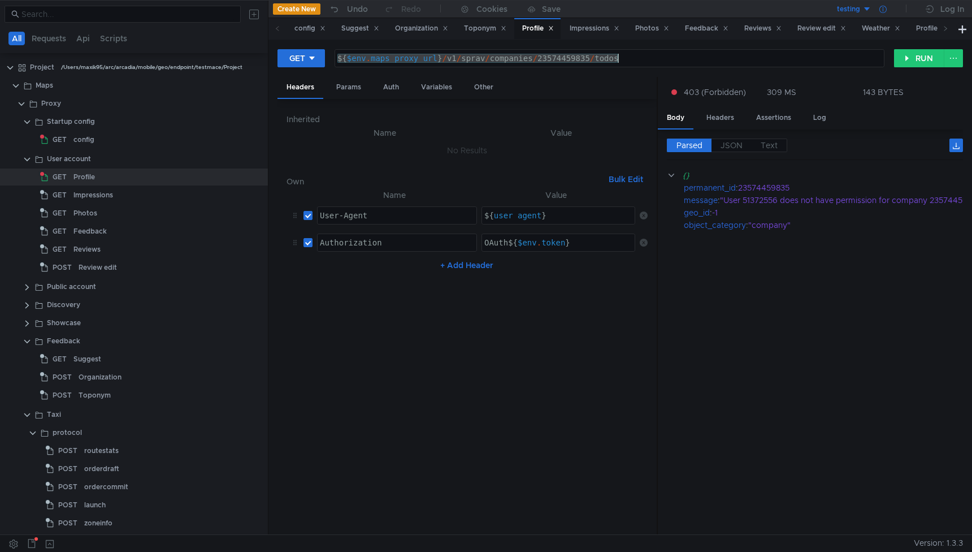
click at [884, 10] on icon at bounding box center [883, 9] width 7 height 7
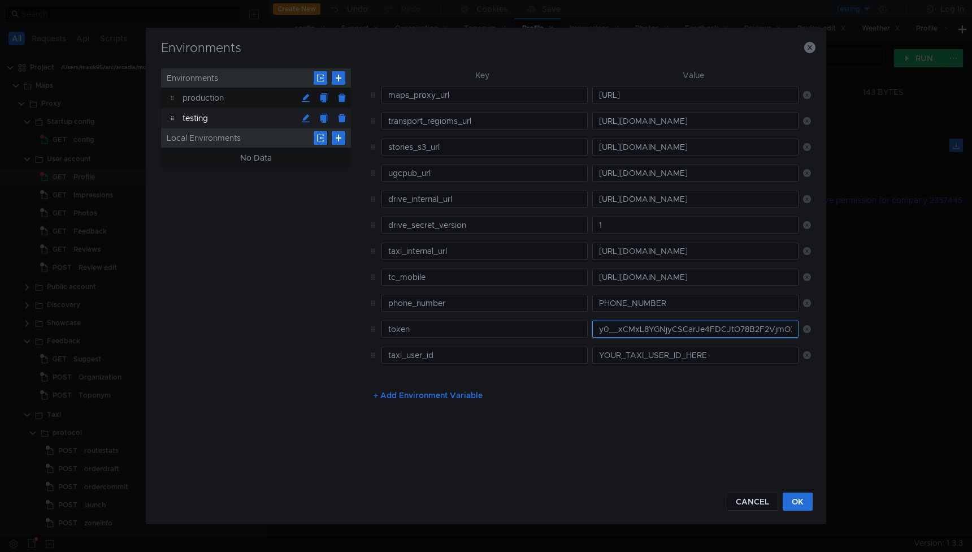
click at [695, 330] on input "y0__xCMxL8YGNjyCSCarJe4FDCJtO78B2F2VjmOXxjBBGMEBICY_PbfpnuU" at bounding box center [696, 329] width 206 height 17
click at [813, 49] on icon "button" at bounding box center [810, 47] width 11 height 11
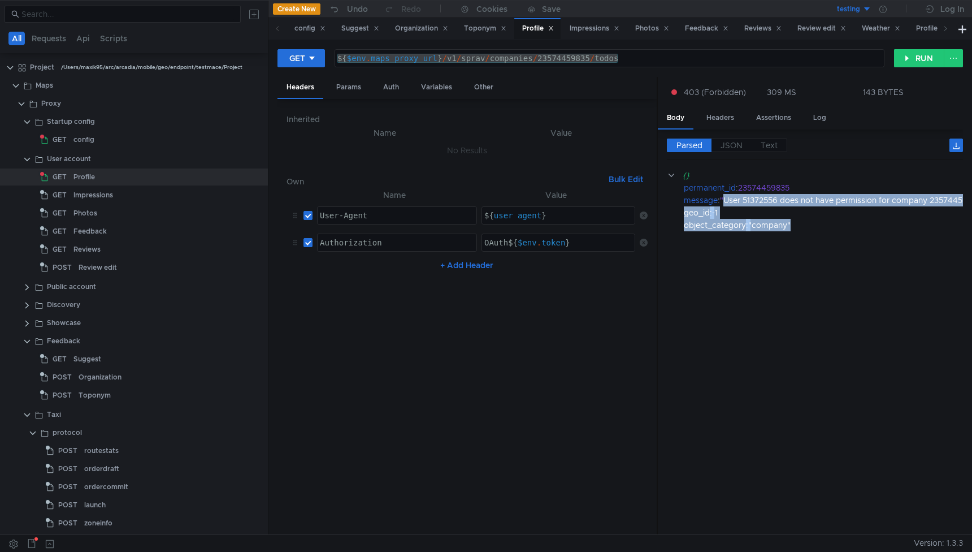
scroll to position [0, 44]
drag, startPoint x: 727, startPoint y: 201, endPoint x: 943, endPoint y: 202, distance: 216.0
click at [943, 202] on div ""User 51372556 does not have permission for company 23574459835"" at bounding box center [815, 200] width 267 height 12
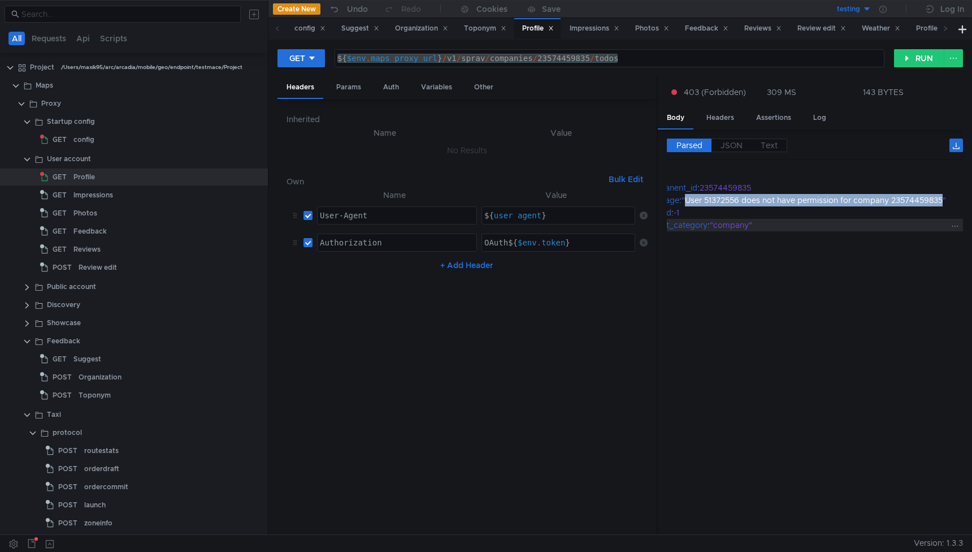
copy div "User 51372556 does not have permission for company 23574459835"
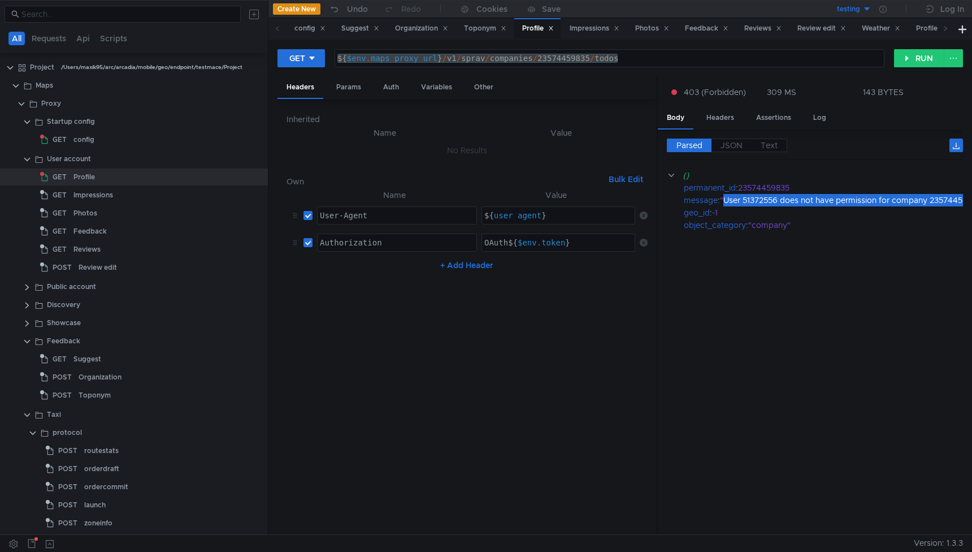
scroll to position [0, 44]
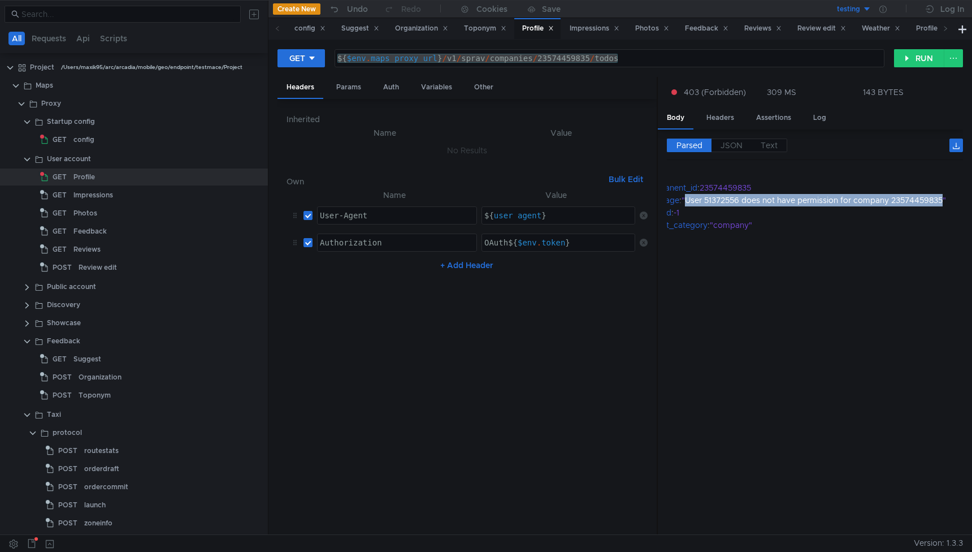
click at [870, 10] on button "testing" at bounding box center [832, 9] width 79 height 18
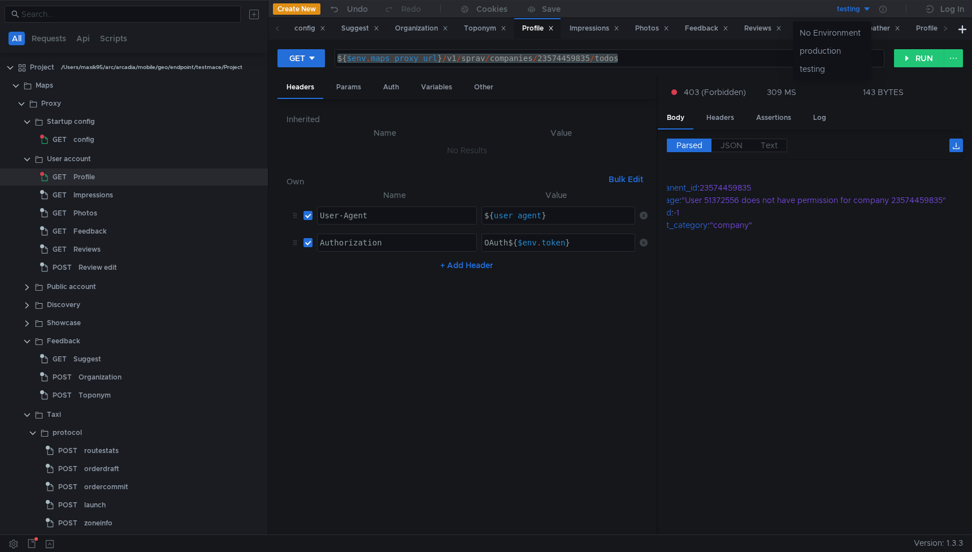
click at [867, 8] on div at bounding box center [486, 276] width 972 height 552
click at [886, 10] on icon at bounding box center [883, 9] width 7 height 7
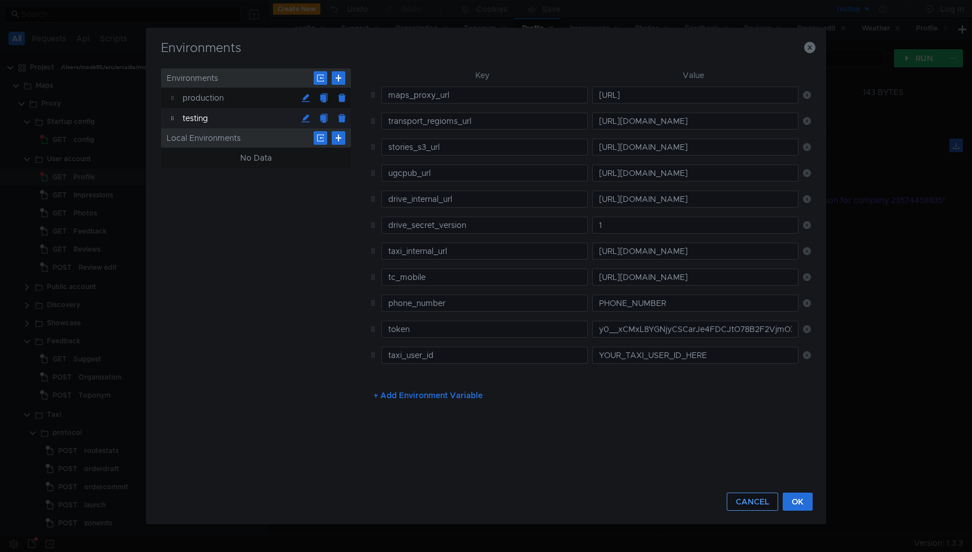
click at [758, 505] on button "CANCEL" at bounding box center [752, 501] width 51 height 18
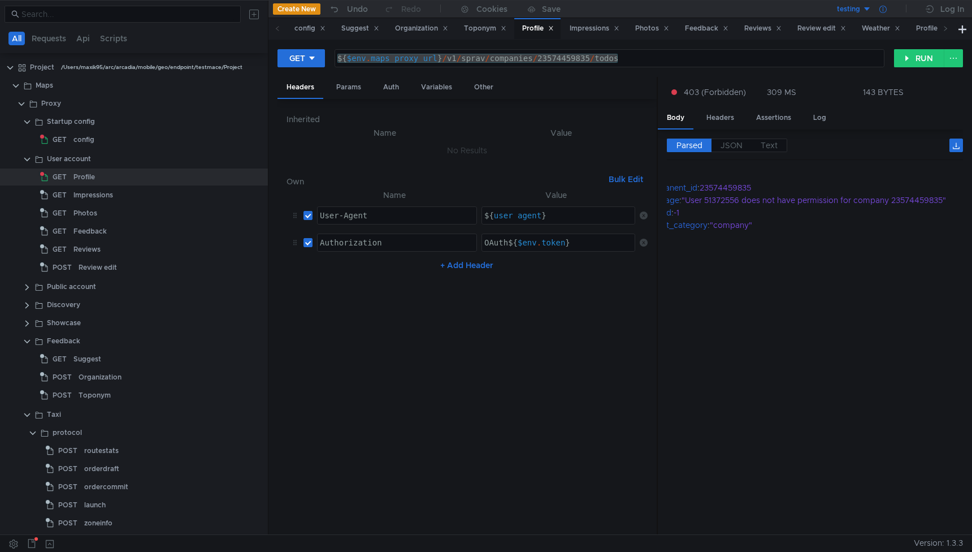
click at [881, 10] on icon at bounding box center [883, 9] width 7 height 7
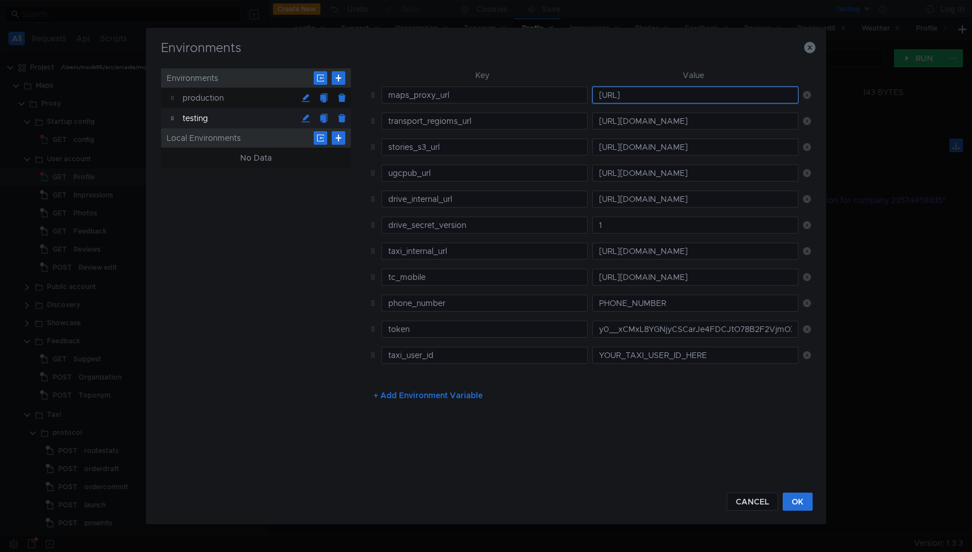
click at [636, 89] on input "http://localhost:8080" at bounding box center [696, 95] width 206 height 17
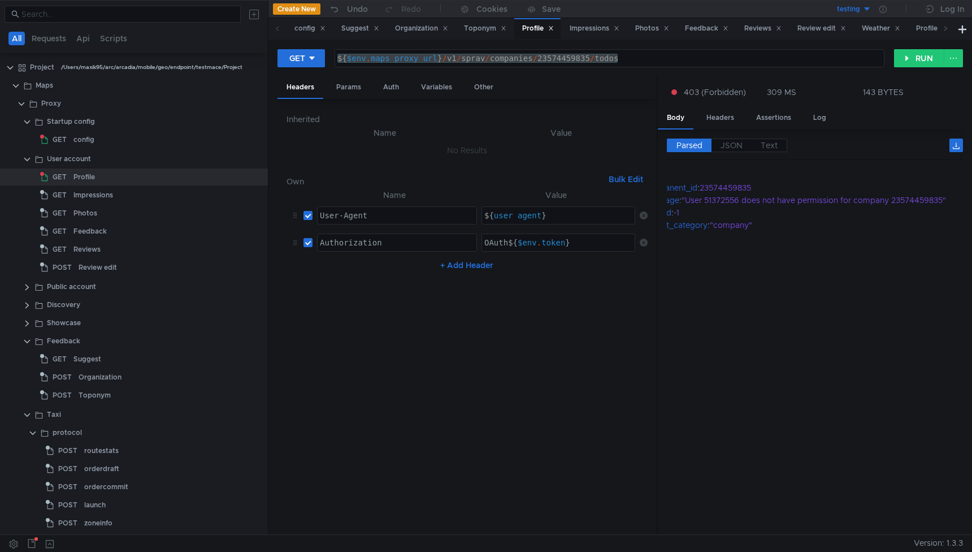
click at [854, 11] on div "testing" at bounding box center [848, 9] width 23 height 11
click at [819, 51] on li "production" at bounding box center [832, 51] width 79 height 18
click at [882, 9] on icon at bounding box center [883, 9] width 7 height 7
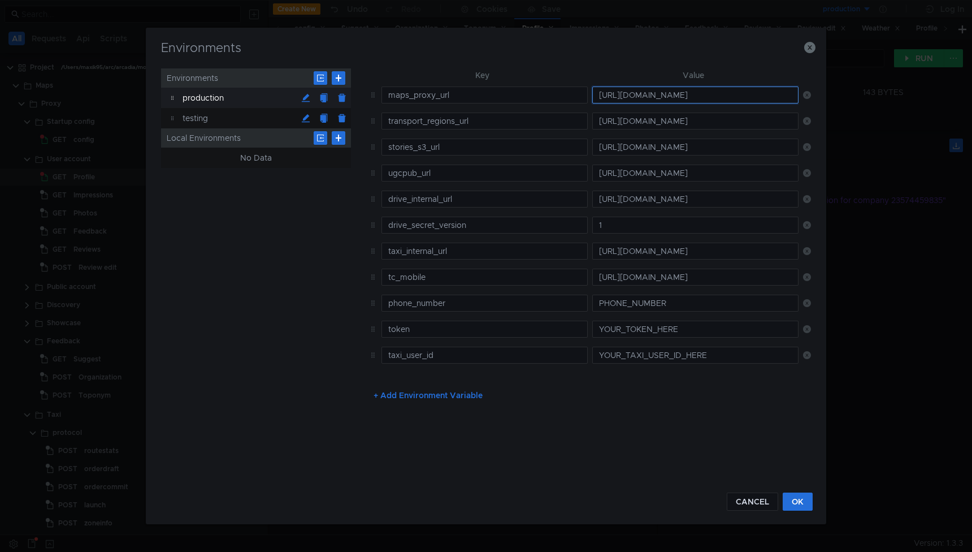
click at [667, 97] on input "https://geointernal.mob.maps.yandex.net" at bounding box center [696, 95] width 206 height 17
paste input "://localhost:8080"
type input "http://localhost:8080"
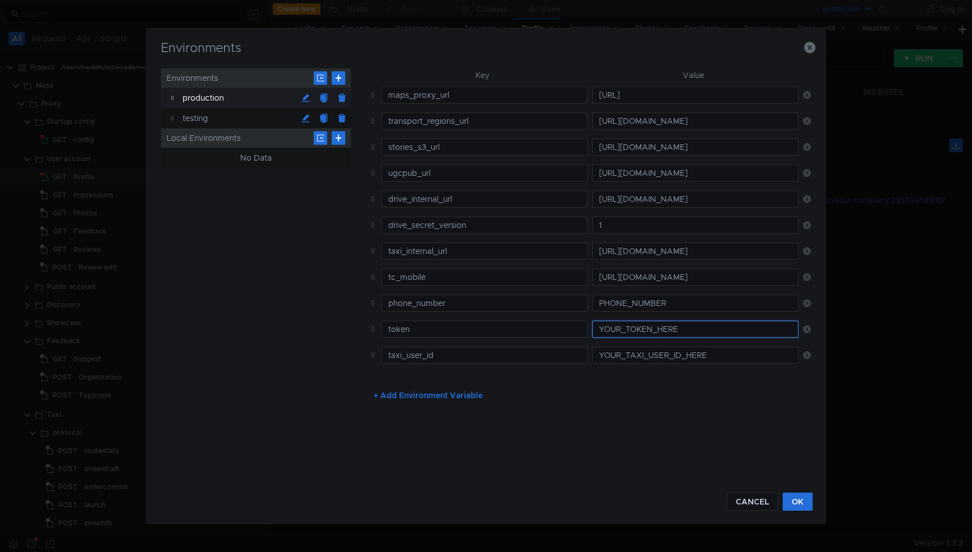
click at [642, 331] on input "YOUR_TOKEN_HERE" at bounding box center [696, 329] width 206 height 17
click at [646, 331] on input "YOUR_TOKEN_HERE" at bounding box center [696, 329] width 206 height 17
paste input "y0__xCMxL8YGNjyCSCarJe4FDCJtO78B2F2VjmOXxjBBGMEBICY_PbfpnuU"
type input "y0__xCMxL8YGNjyCSCarJe4FDCJtO78B2F2VjmOXxjBBGMEBICY_PbfpnuU"
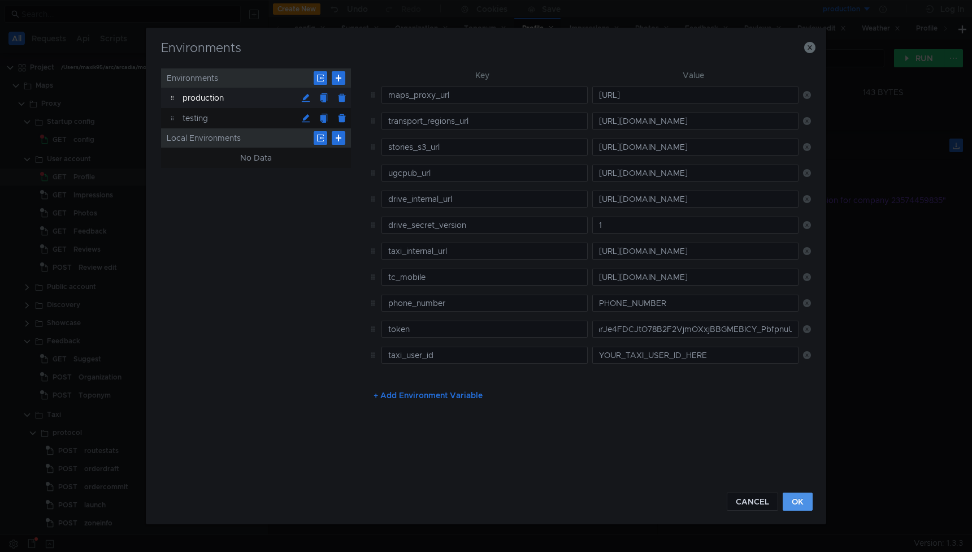
click at [803, 500] on button "OK" at bounding box center [798, 501] width 30 height 18
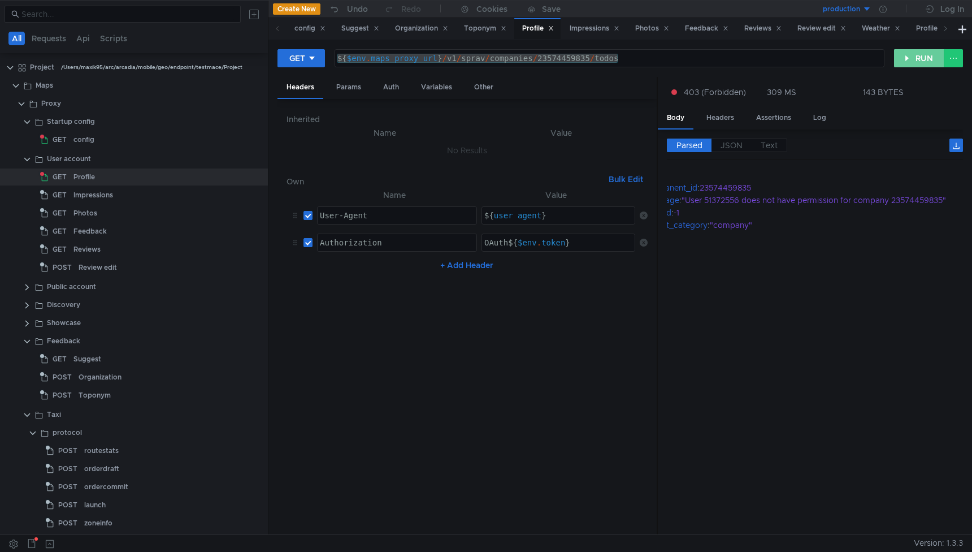
click at [911, 63] on button "RUN" at bounding box center [919, 58] width 50 height 18
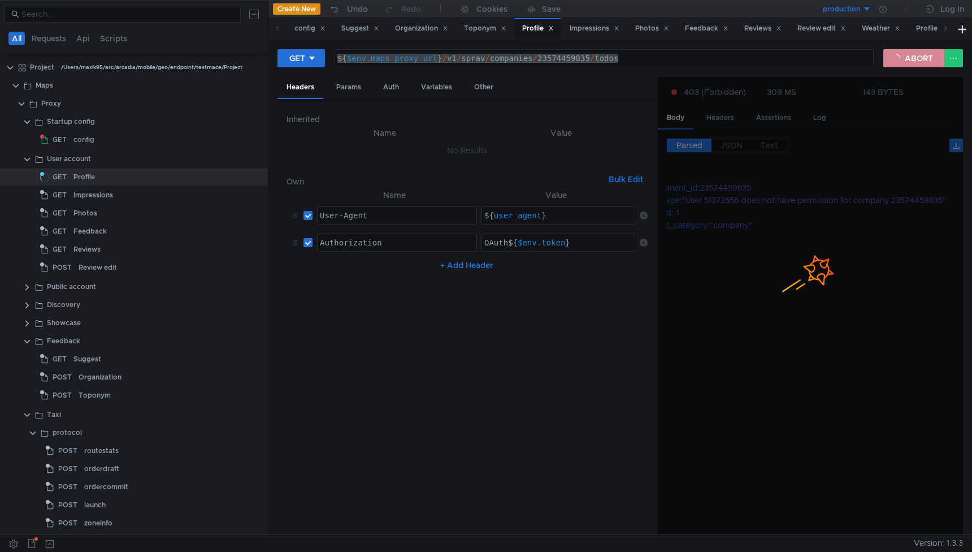
click at [915, 54] on button "ABORT" at bounding box center [914, 58] width 61 height 18
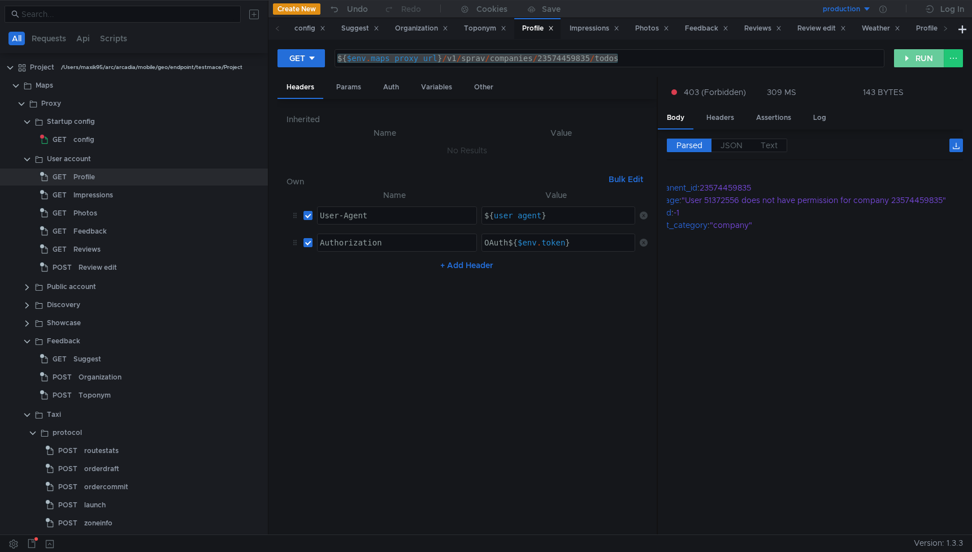
click at [914, 62] on button "RUN" at bounding box center [919, 58] width 50 height 18
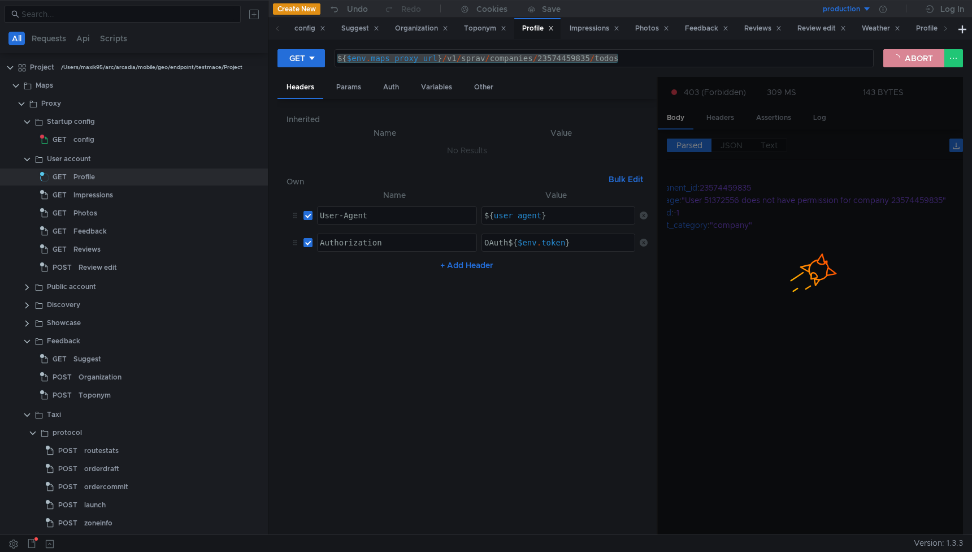
scroll to position [0, 0]
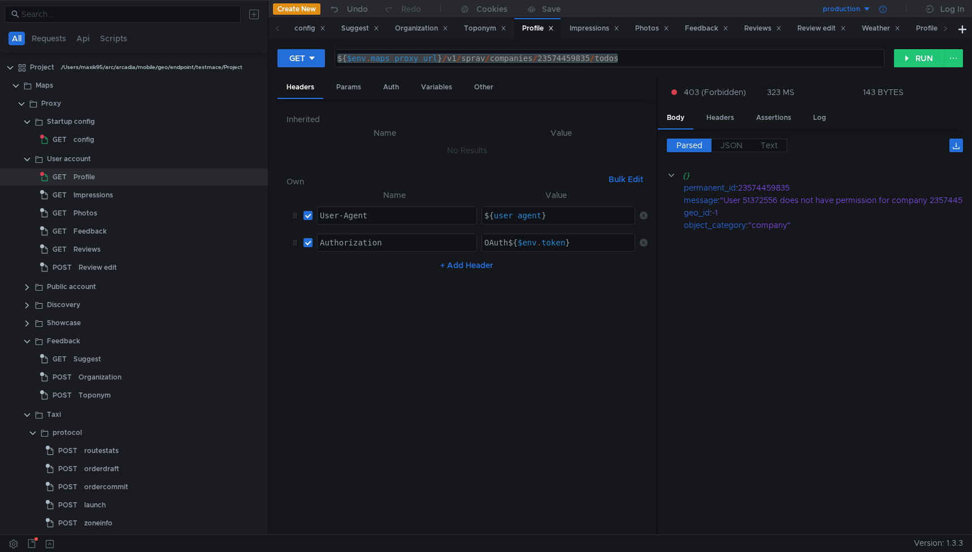
click at [885, 7] on icon at bounding box center [883, 9] width 7 height 7
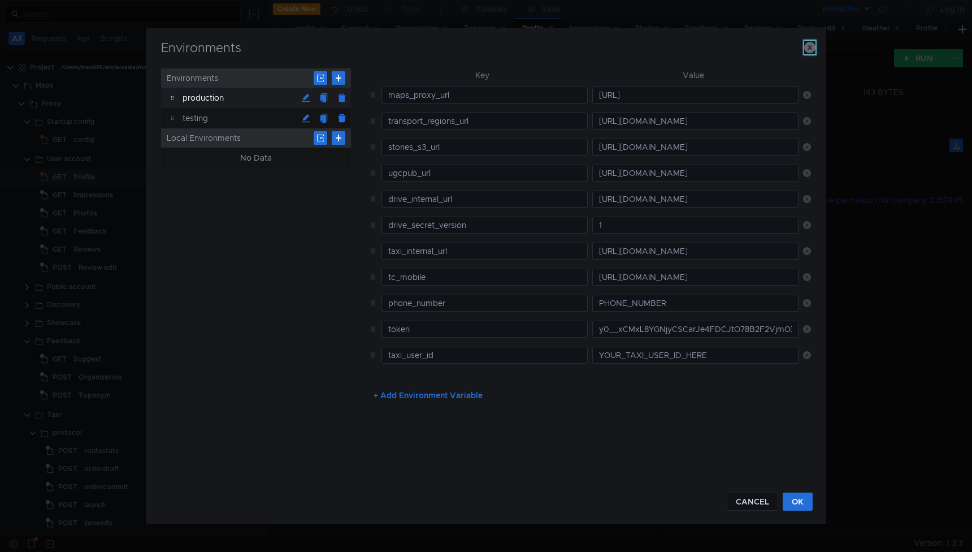
click at [815, 49] on icon "button" at bounding box center [810, 47] width 11 height 11
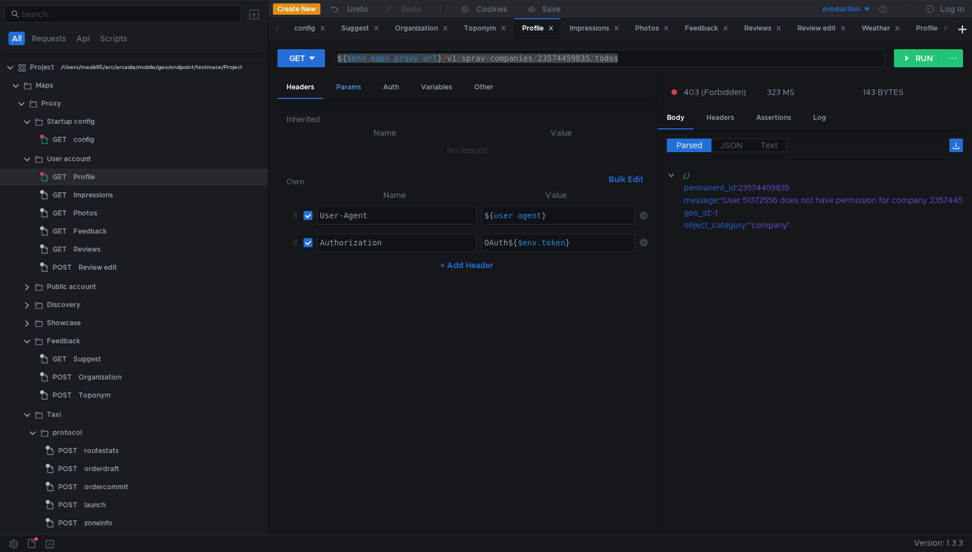
click at [348, 77] on div "Params" at bounding box center [348, 87] width 43 height 21
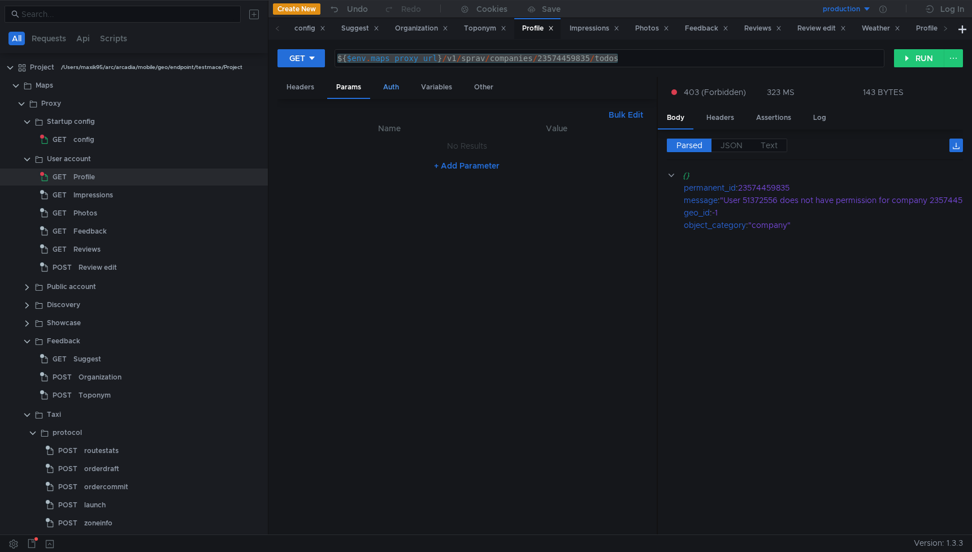
click at [391, 83] on div "Auth" at bounding box center [391, 87] width 34 height 21
click at [425, 81] on div "Variables" at bounding box center [436, 87] width 49 height 21
click at [392, 85] on div "Auth" at bounding box center [391, 87] width 34 height 21
click at [306, 87] on div "Headers" at bounding box center [301, 87] width 46 height 21
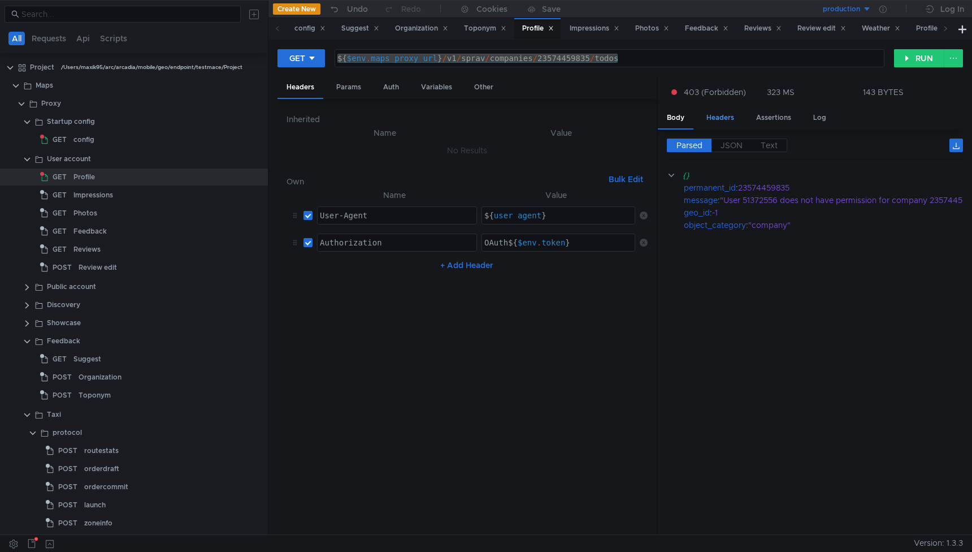
click at [735, 122] on div "Headers" at bounding box center [721, 117] width 46 height 21
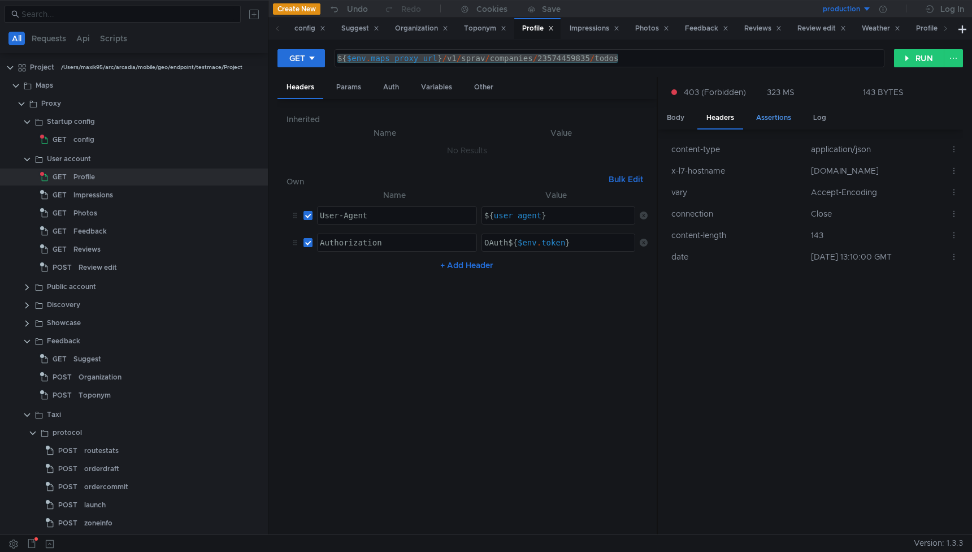
click at [760, 119] on div "Assertions" at bounding box center [773, 117] width 53 height 21
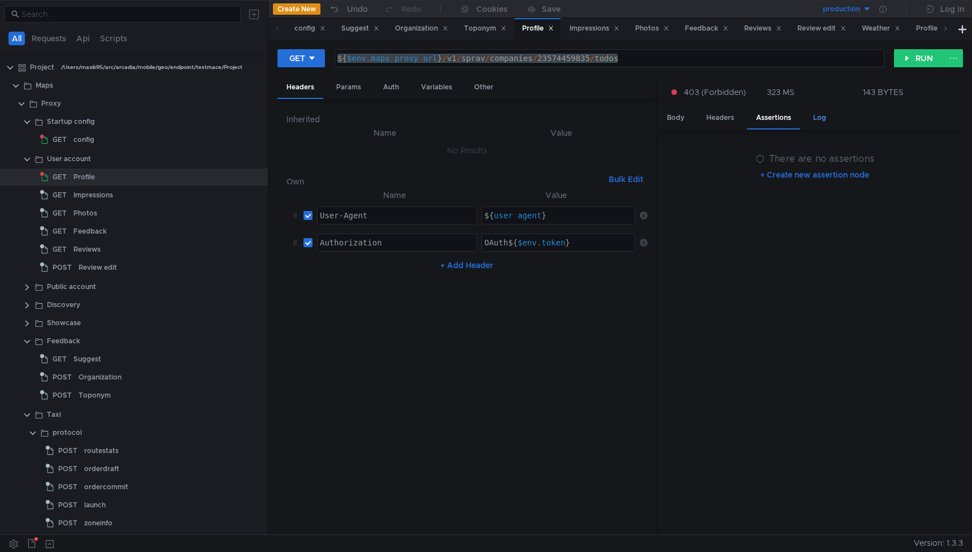
click at [820, 116] on div "Log" at bounding box center [820, 117] width 31 height 21
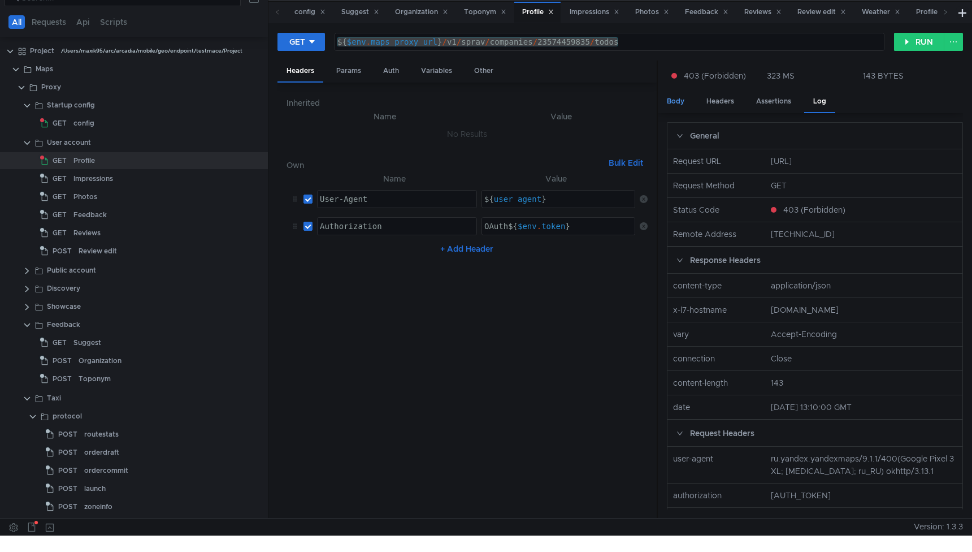
click at [683, 103] on div "Body" at bounding box center [676, 101] width 36 height 21
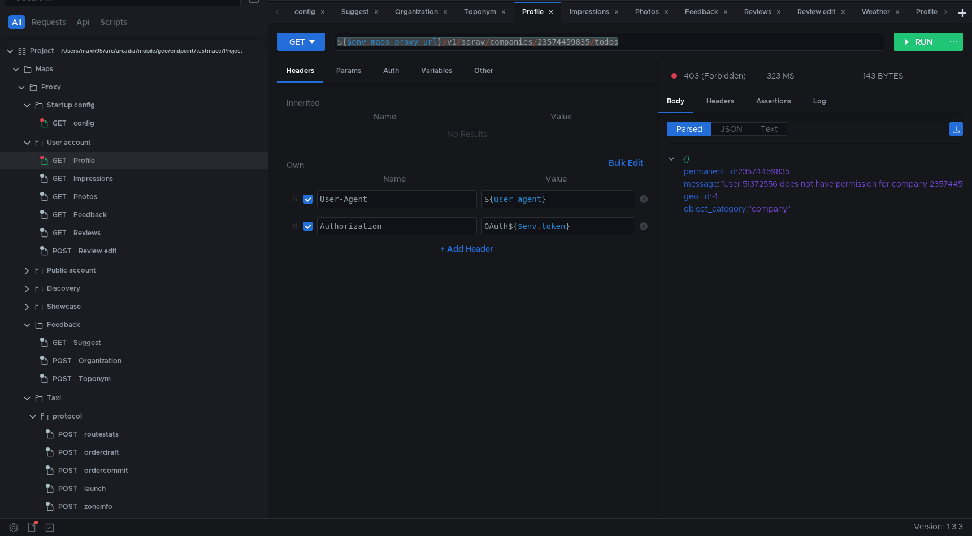
click at [547, 42] on div "${ $env . maps_proxy_url } / v1 / sprav / companies / 23574459835 / todos" at bounding box center [609, 50] width 549 height 27
click at [915, 41] on button "RUN" at bounding box center [919, 42] width 50 height 18
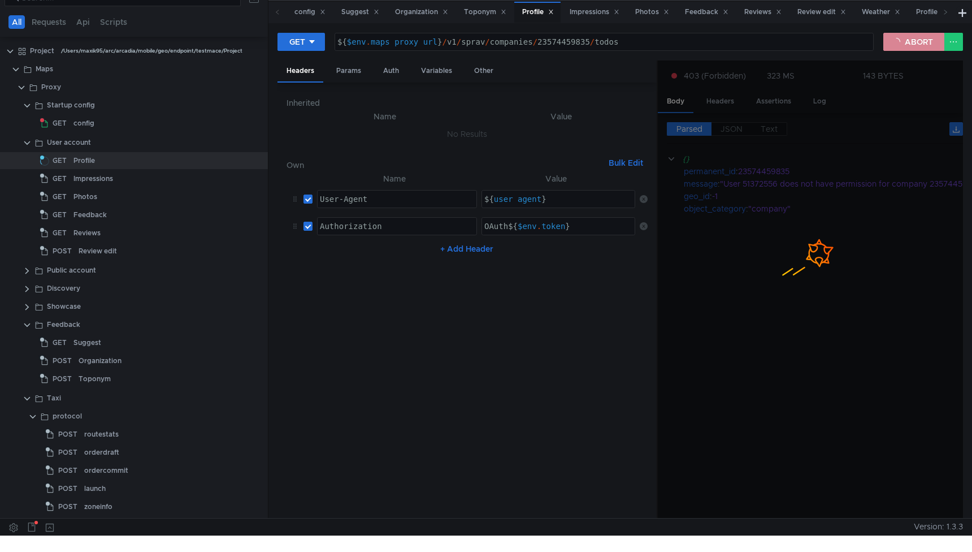
click at [906, 42] on button "ABORT" at bounding box center [914, 42] width 61 height 18
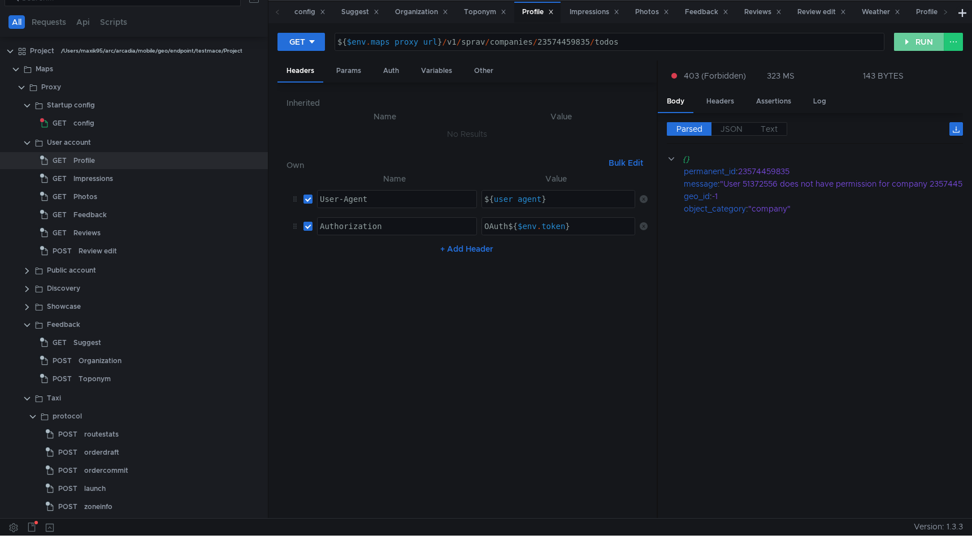
click at [910, 44] on button "RUN" at bounding box center [919, 42] width 50 height 18
click at [550, 45] on div "${ $env . maps_proxy_url } / v1 / sprav / companies / 23574459835 / todos" at bounding box center [609, 50] width 549 height 27
paste textarea "111920667957"
type textarea "${$env.maps_proxy_url}/v1/sprav/companies/111920667957/todos"
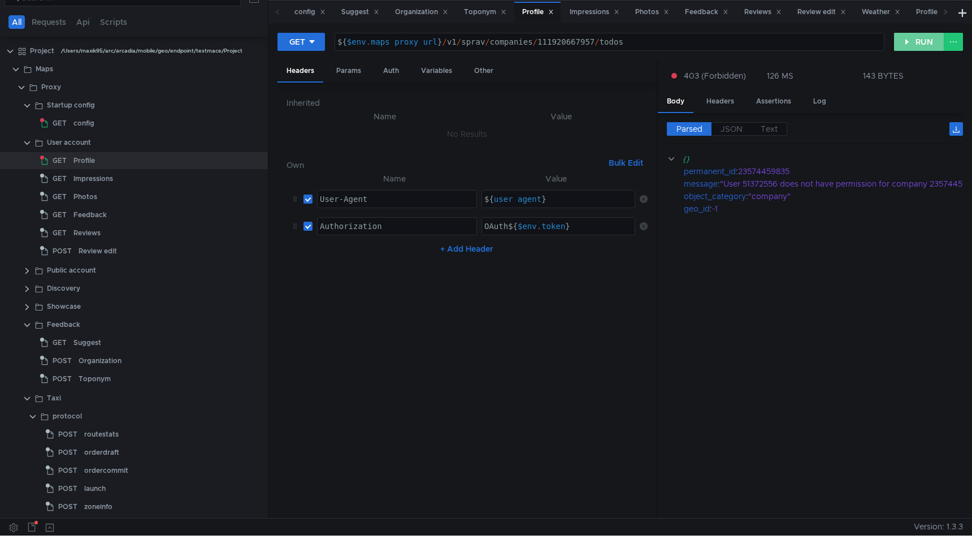
click at [913, 44] on button "RUN" at bounding box center [919, 42] width 50 height 18
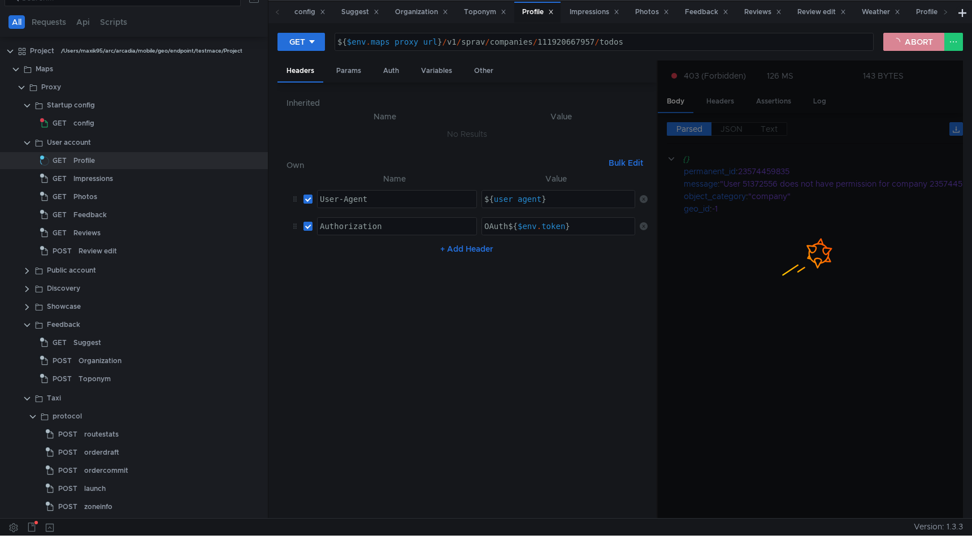
click at [896, 45] on button "ABORT" at bounding box center [914, 42] width 61 height 18
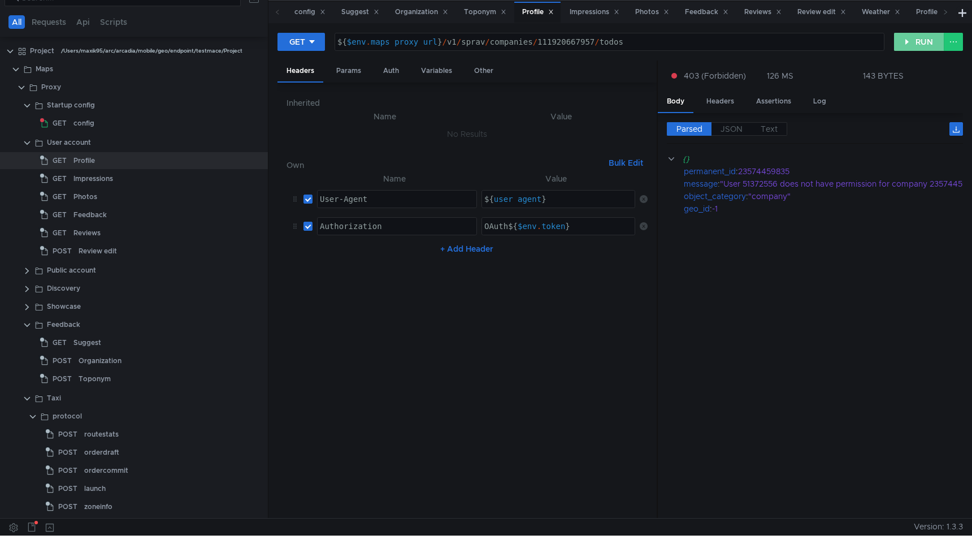
click at [910, 45] on button "RUN" at bounding box center [919, 42] width 50 height 18
